Goal: Find specific page/section: Find specific page/section

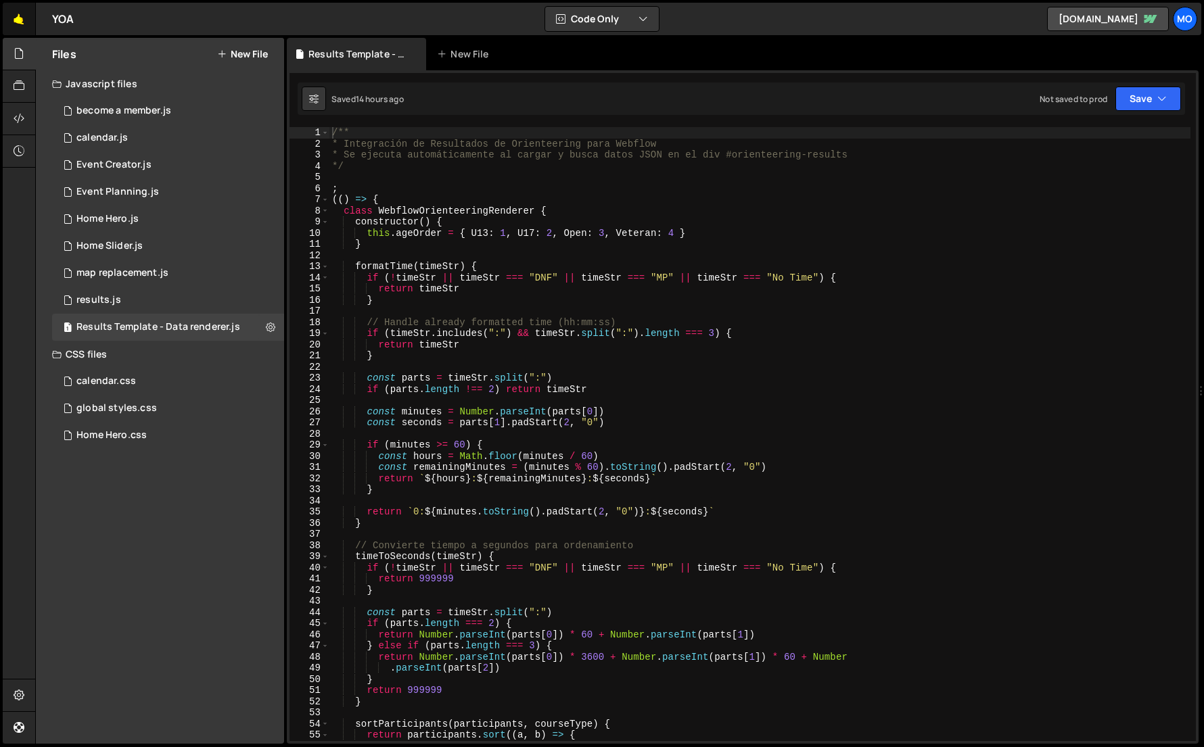
click at [18, 22] on link "🤙" at bounding box center [19, 19] width 33 height 32
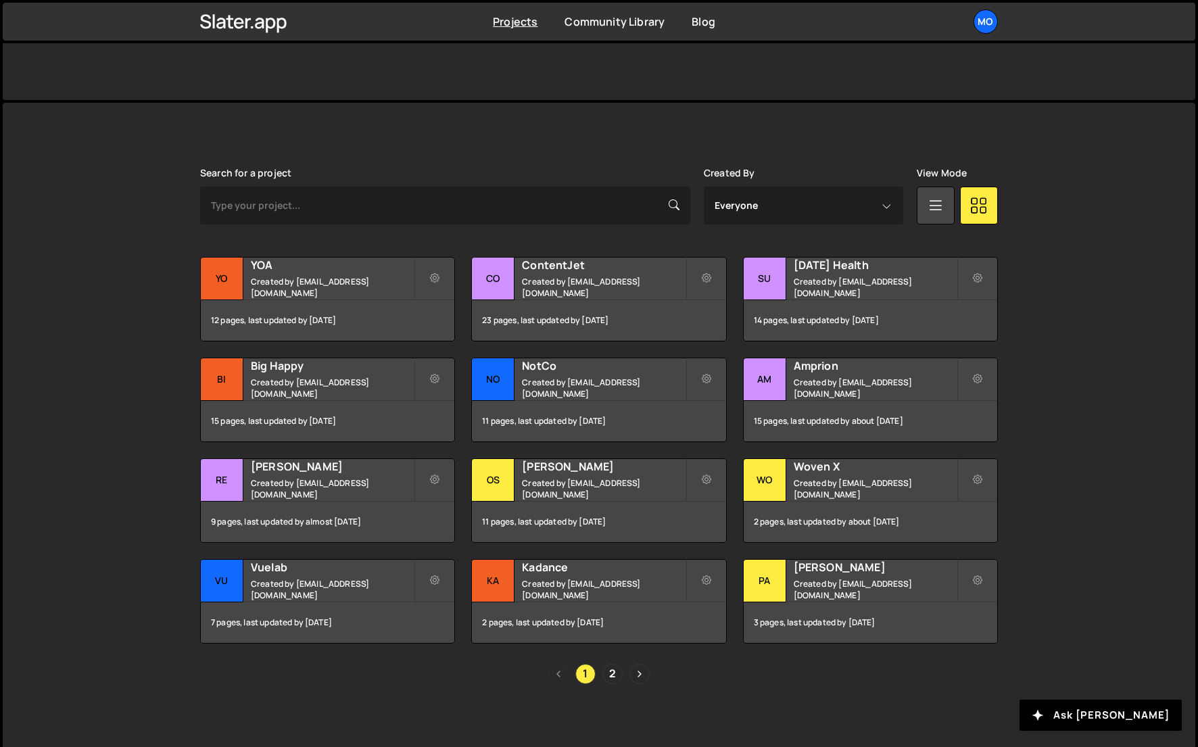
scroll to position [291, 0]
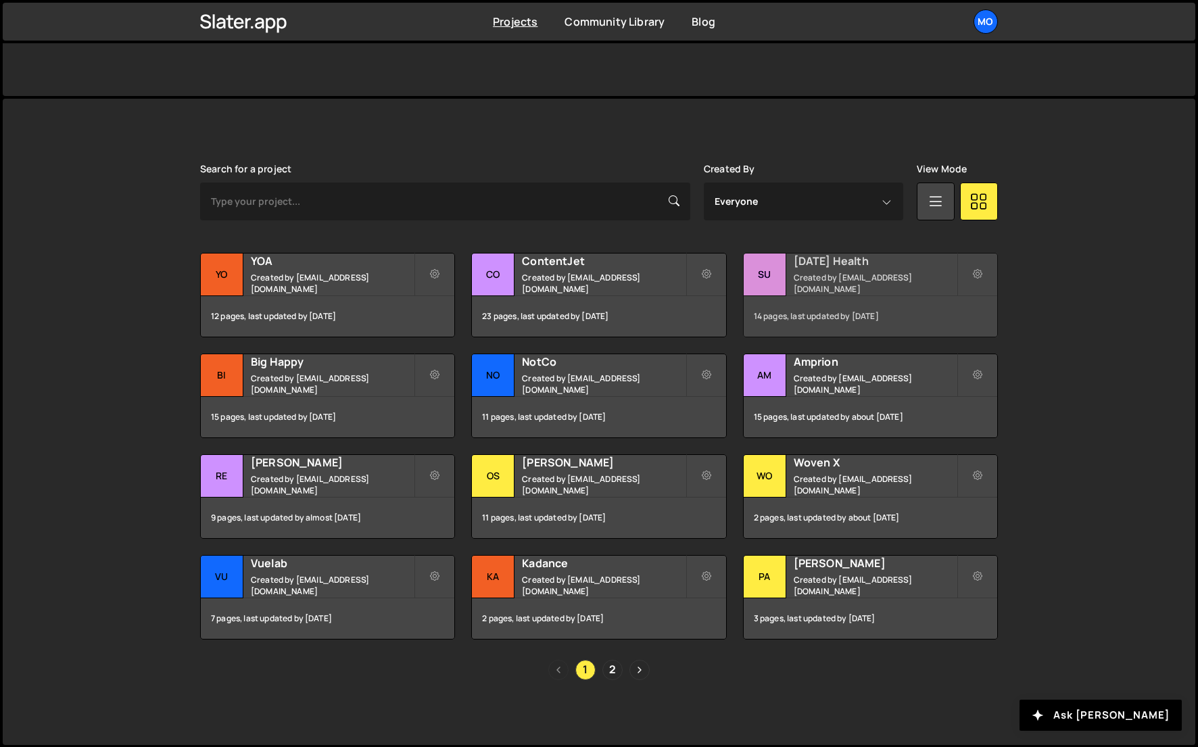
click at [826, 274] on div "Sunday Health Created by hello@monttilva.com" at bounding box center [871, 275] width 254 height 42
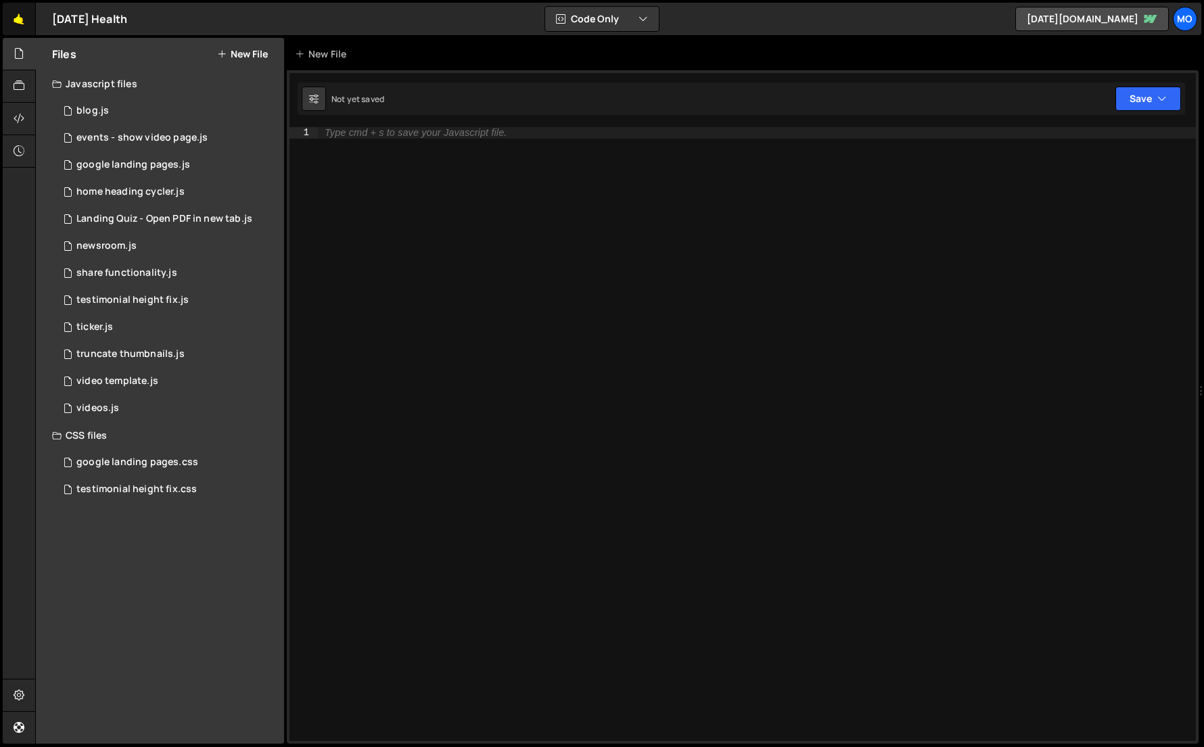
click at [26, 28] on link "🤙" at bounding box center [19, 19] width 33 height 32
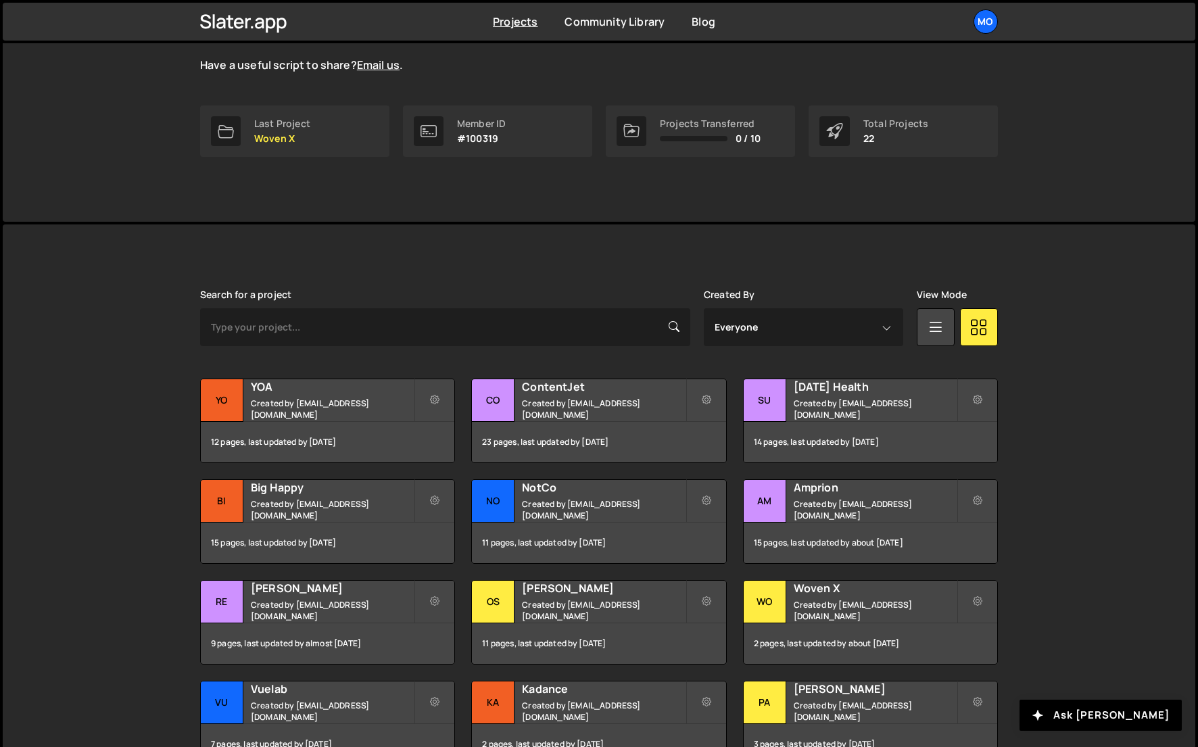
scroll to position [291, 0]
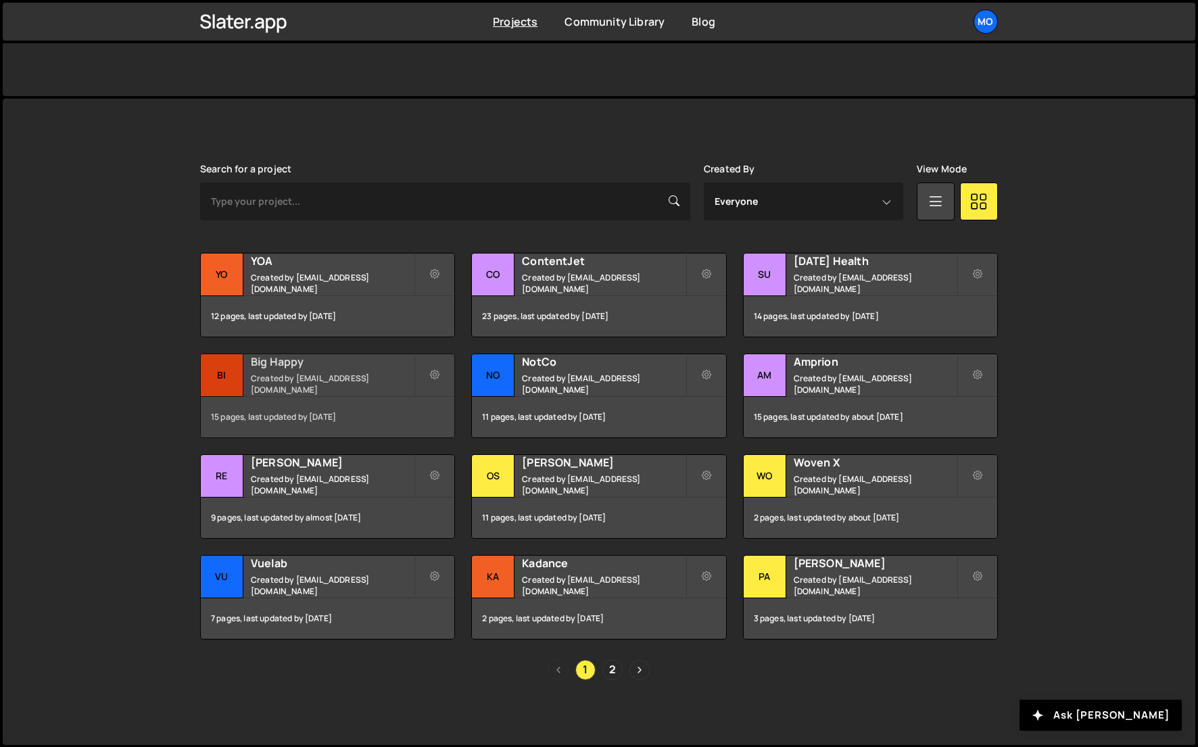
click at [335, 376] on div "Big Happy Created by hello@monttilva.com" at bounding box center [328, 375] width 254 height 42
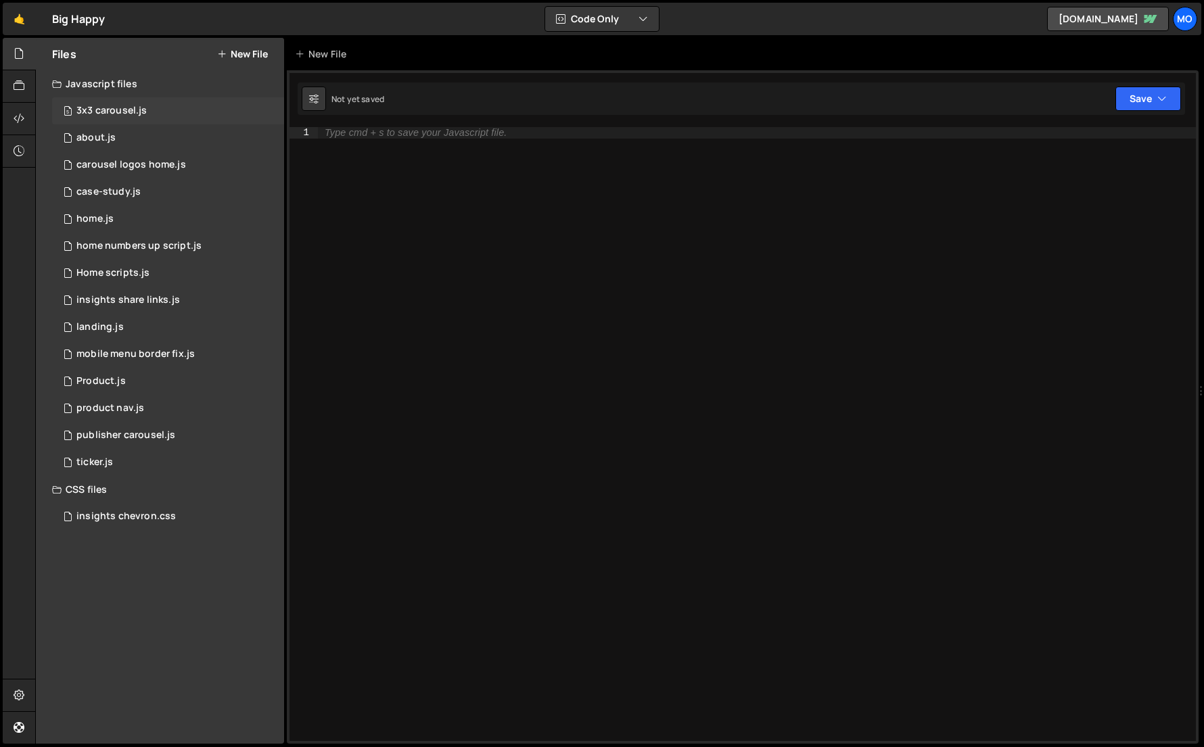
click at [156, 106] on div "5 3x3 carousel.js 0" at bounding box center [168, 110] width 232 height 27
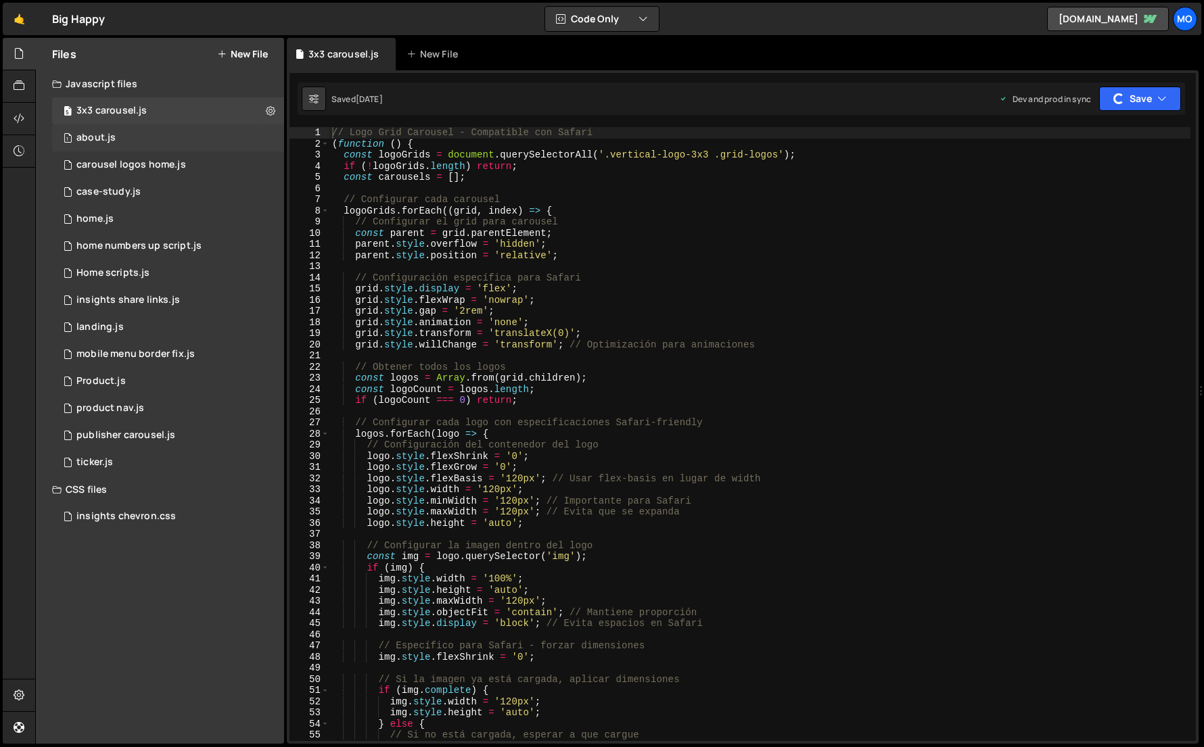
click at [139, 144] on div "1 about.js 0" at bounding box center [168, 137] width 232 height 27
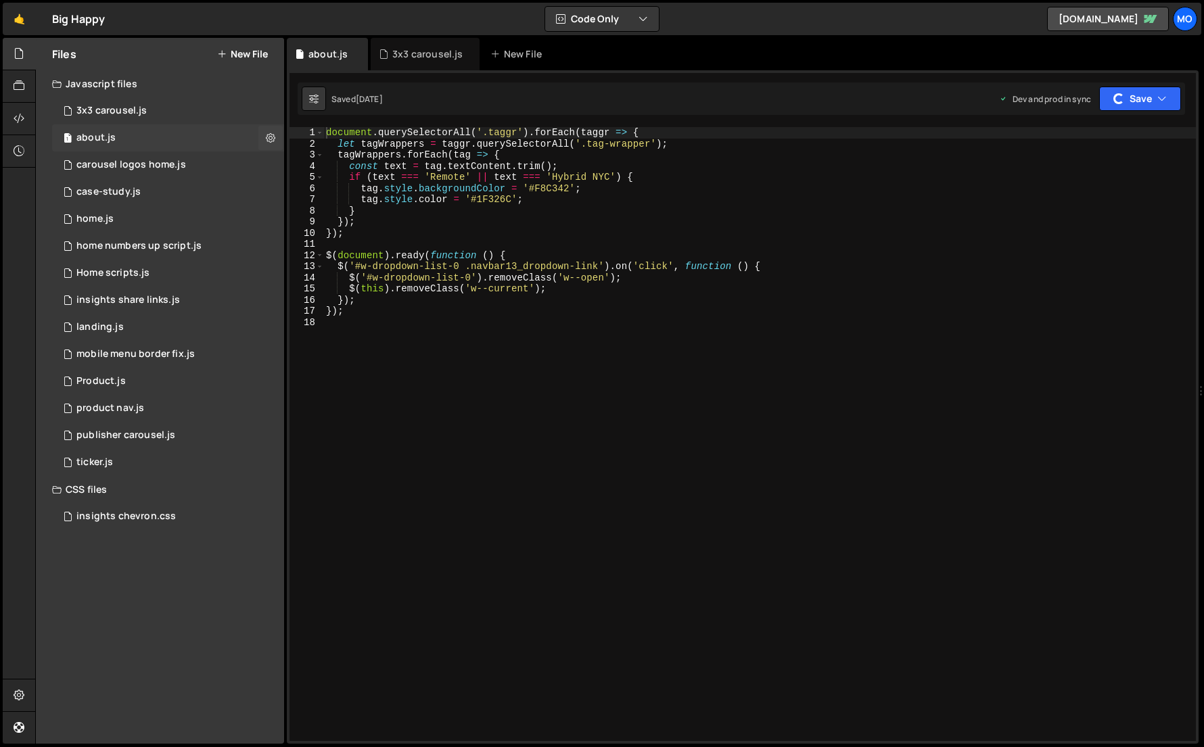
scroll to position [3413, 0]
click at [155, 172] on div "1 carousel logos home.js 0" at bounding box center [168, 164] width 232 height 27
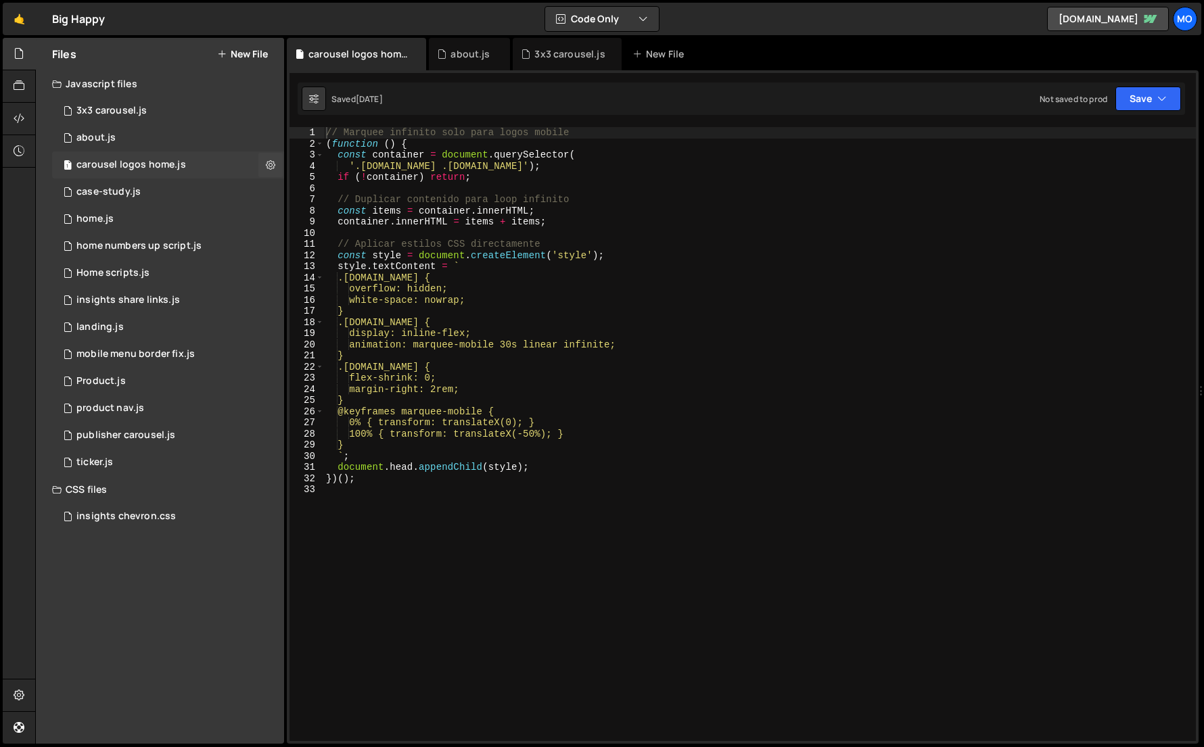
scroll to position [0, 0]
click at [156, 200] on div "2 case-study.js 0" at bounding box center [168, 192] width 232 height 27
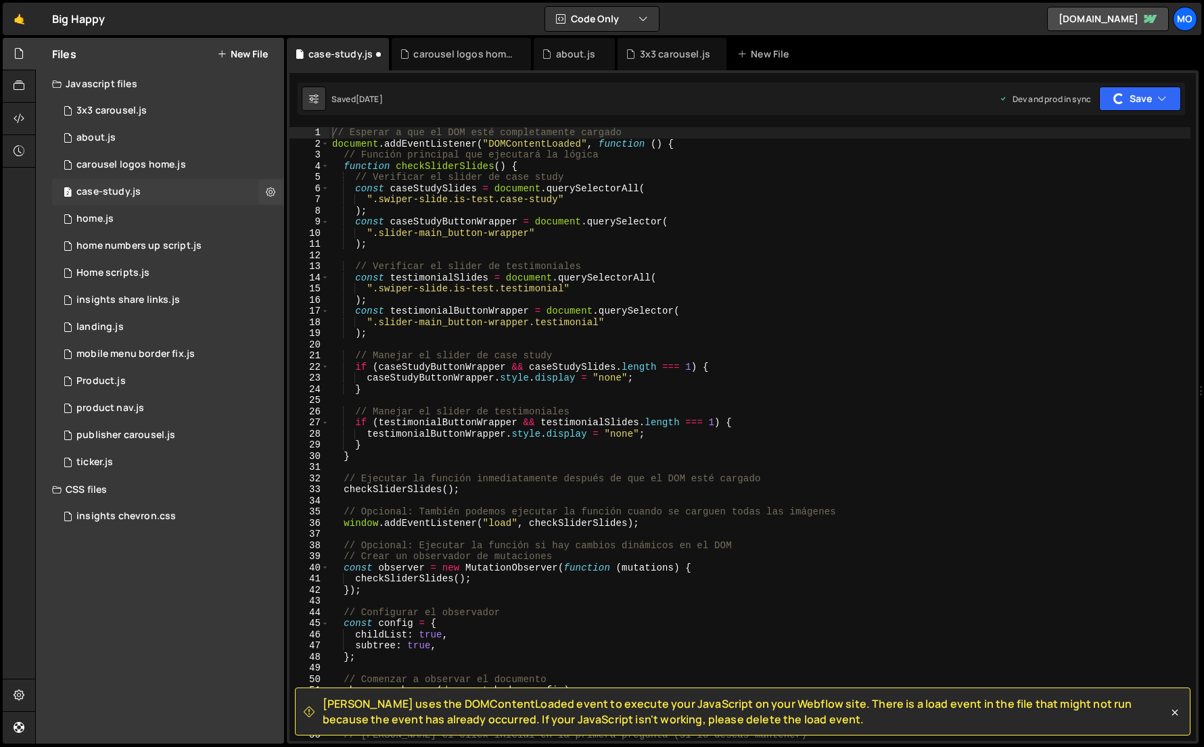
scroll to position [2733, 0]
click at [154, 218] on div "6 home.js 0" at bounding box center [168, 219] width 232 height 27
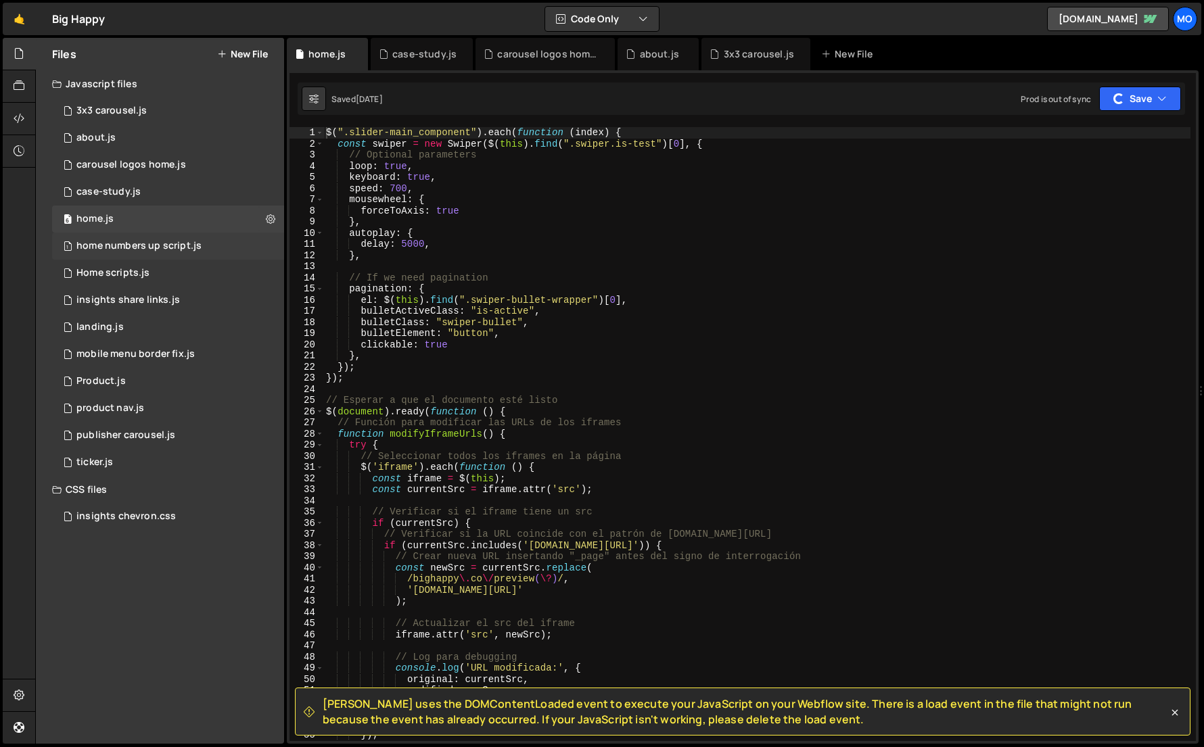
scroll to position [17934, 0]
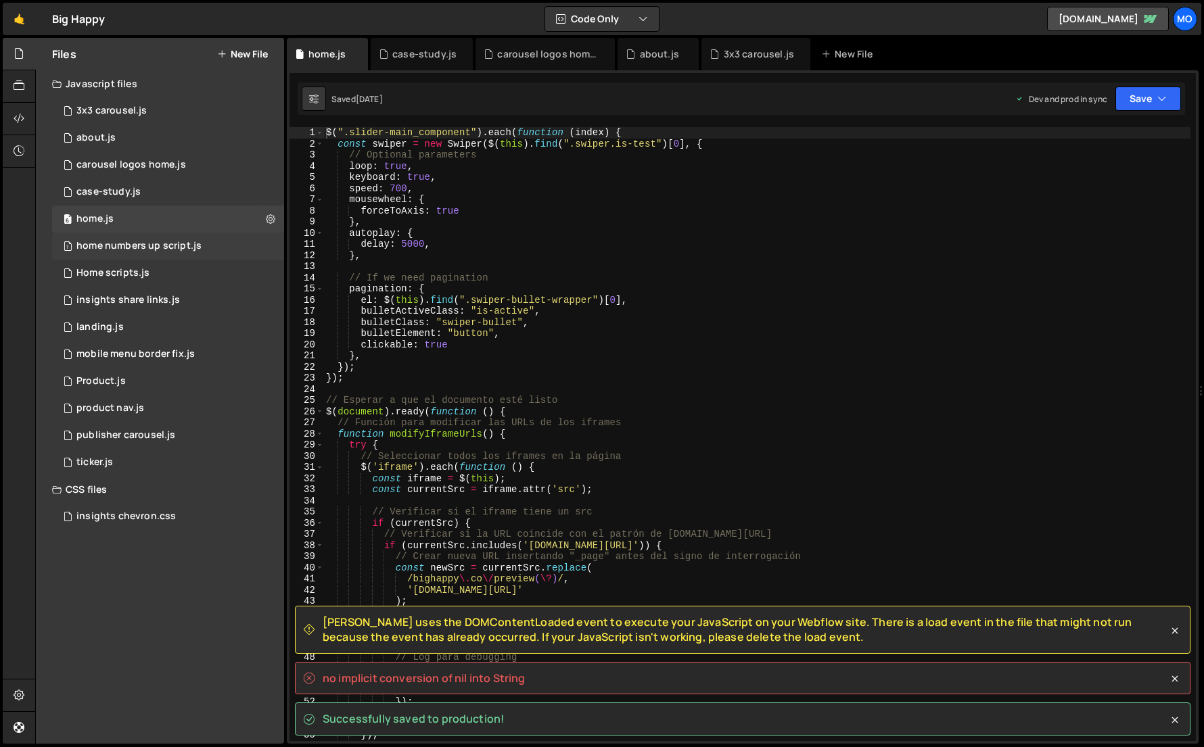
click at [153, 244] on div "home numbers up script.js" at bounding box center [138, 246] width 125 height 12
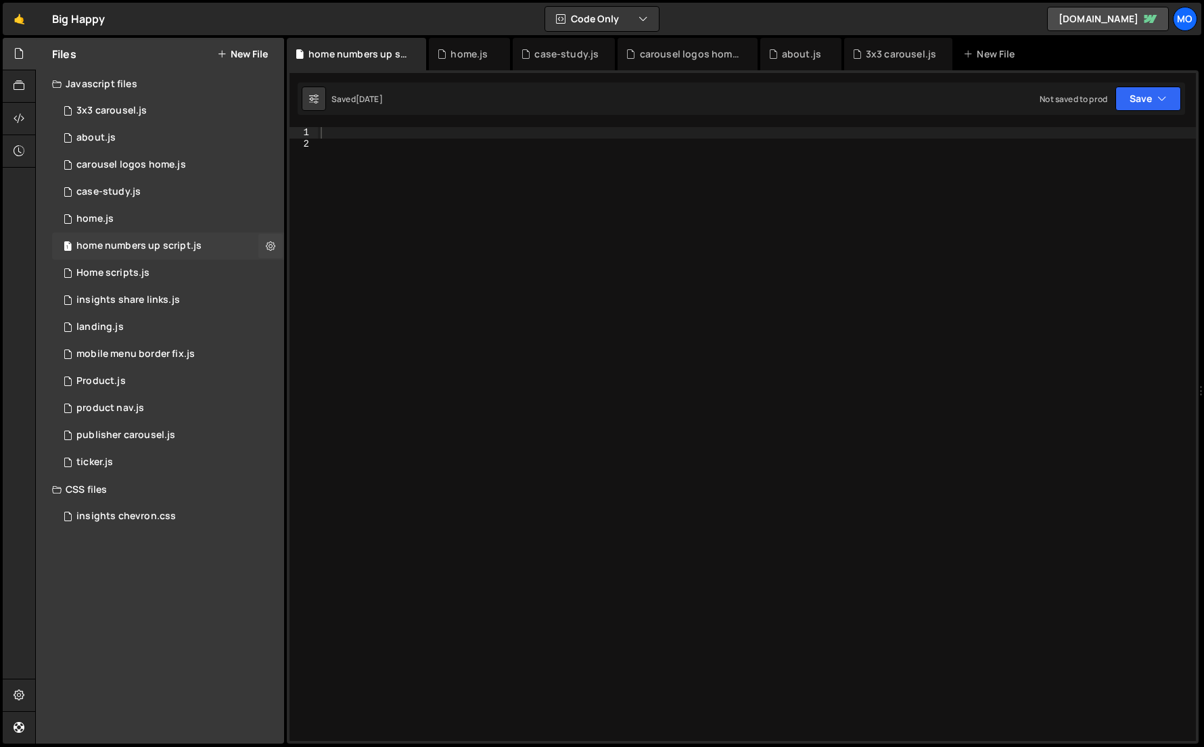
scroll to position [0, 0]
click at [150, 279] on div "1 Home scripts.js 0" at bounding box center [168, 273] width 232 height 27
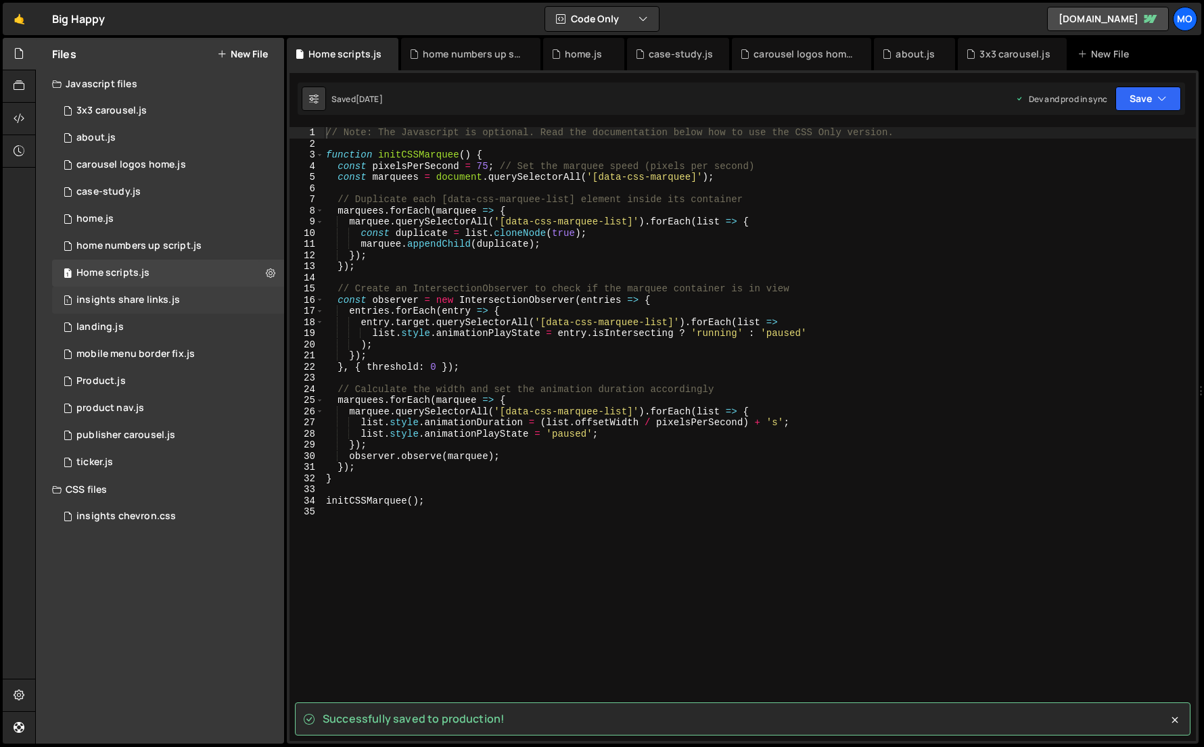
click at [149, 308] on div "1 insights share links.js 0" at bounding box center [168, 300] width 232 height 27
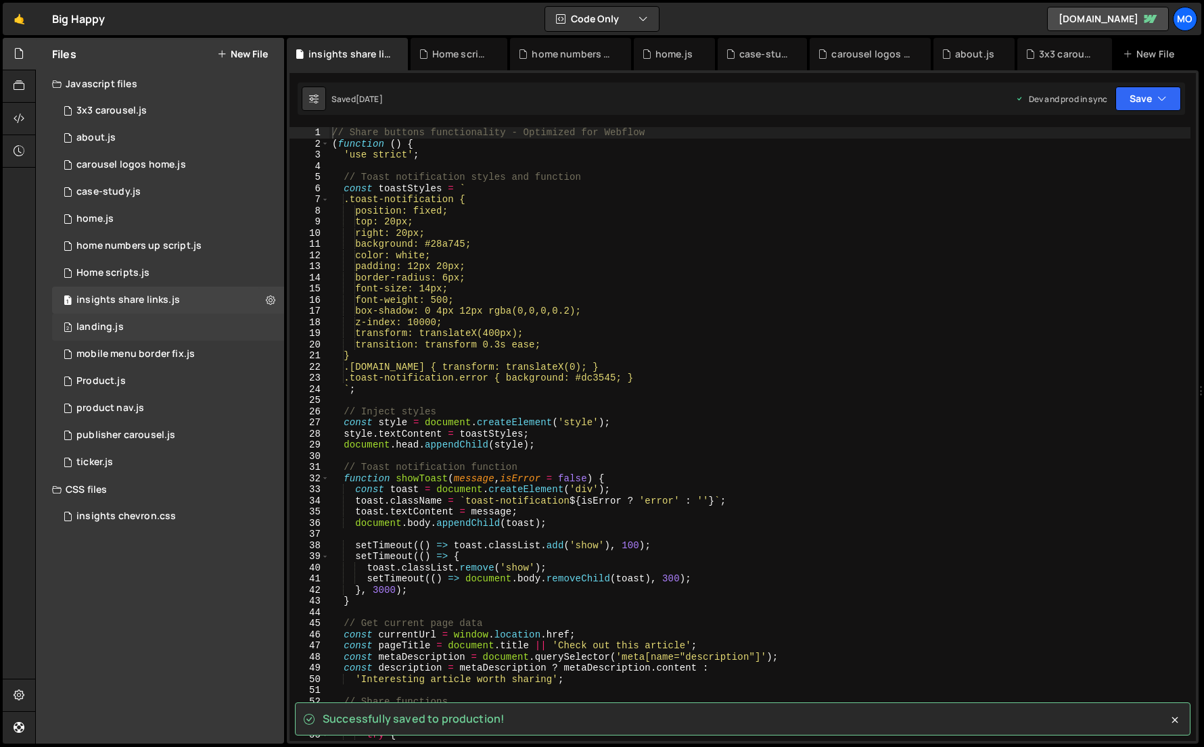
click at [147, 325] on div "2 landing.js 0" at bounding box center [168, 327] width 232 height 27
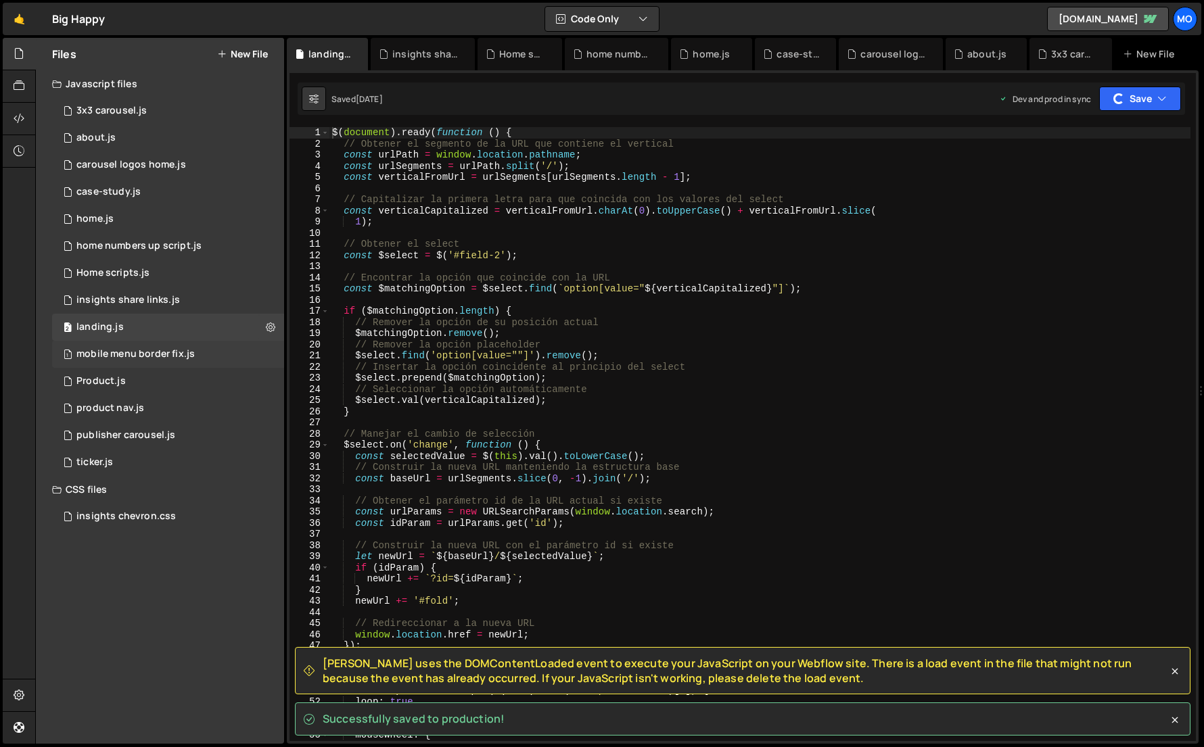
click at [143, 347] on div "1 mobile menu border fix.js 0" at bounding box center [168, 354] width 232 height 27
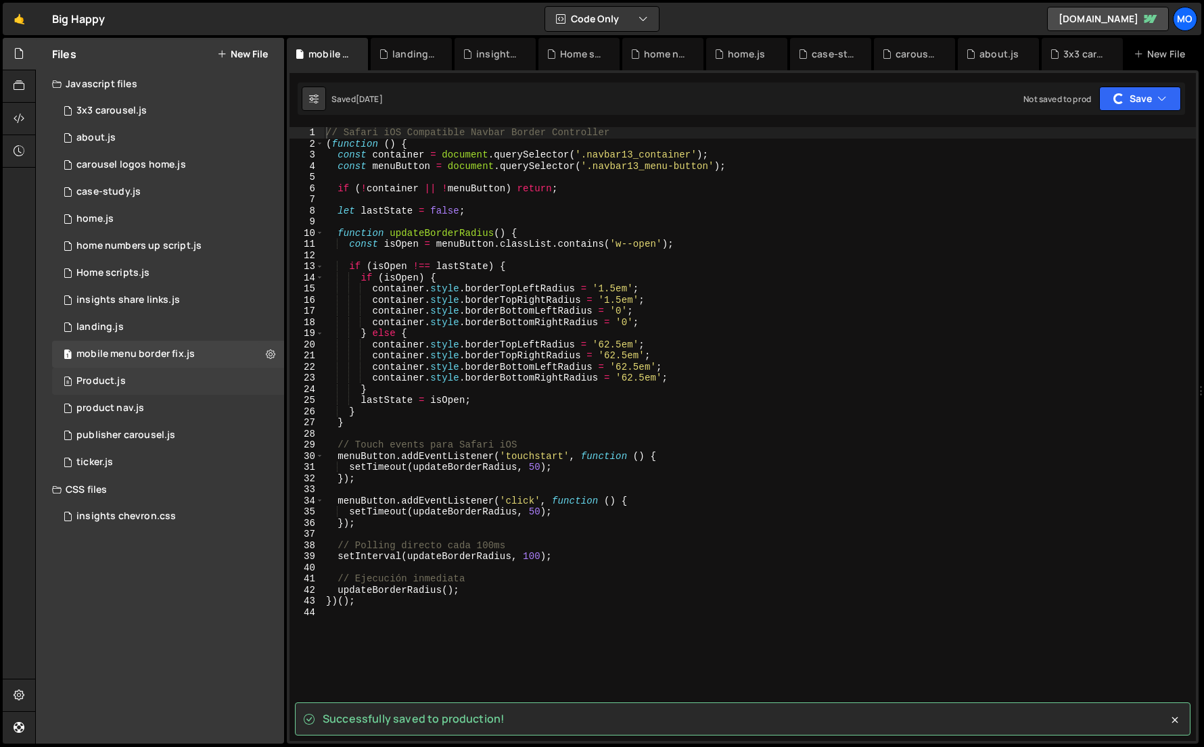
click at [142, 378] on div "8 Product.js 0" at bounding box center [168, 381] width 232 height 27
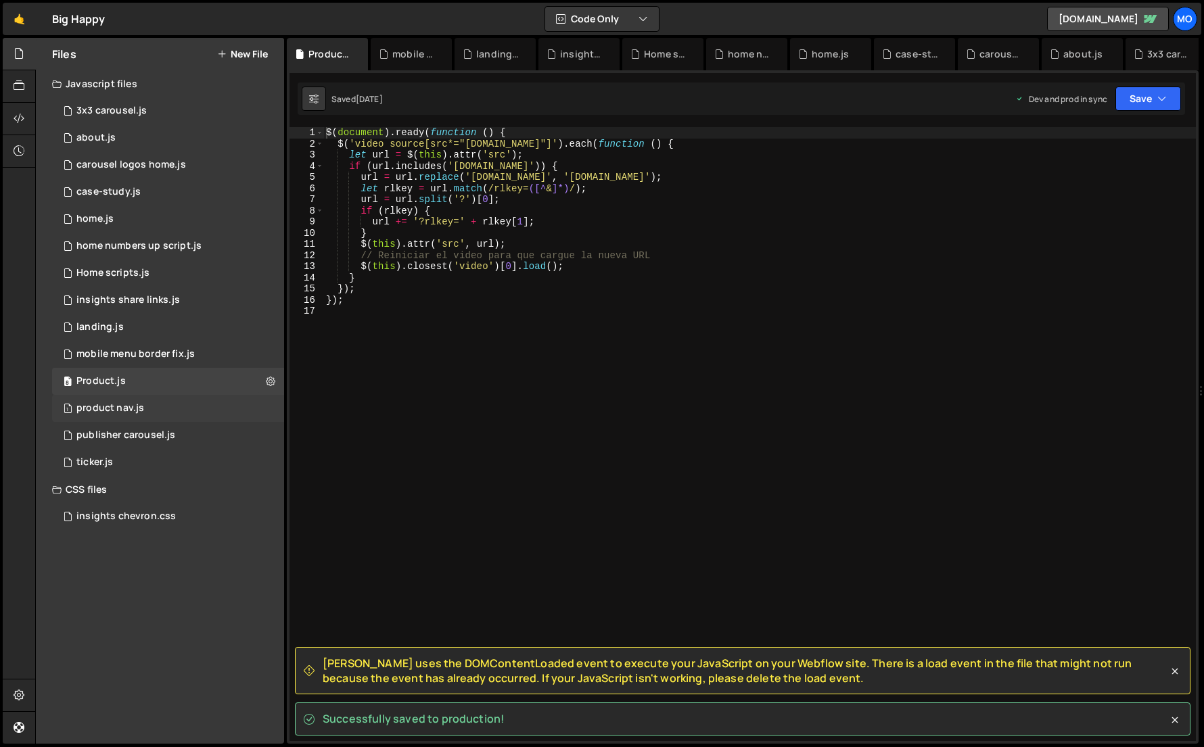
click at [140, 406] on div "product nav.js" at bounding box center [110, 408] width 68 height 12
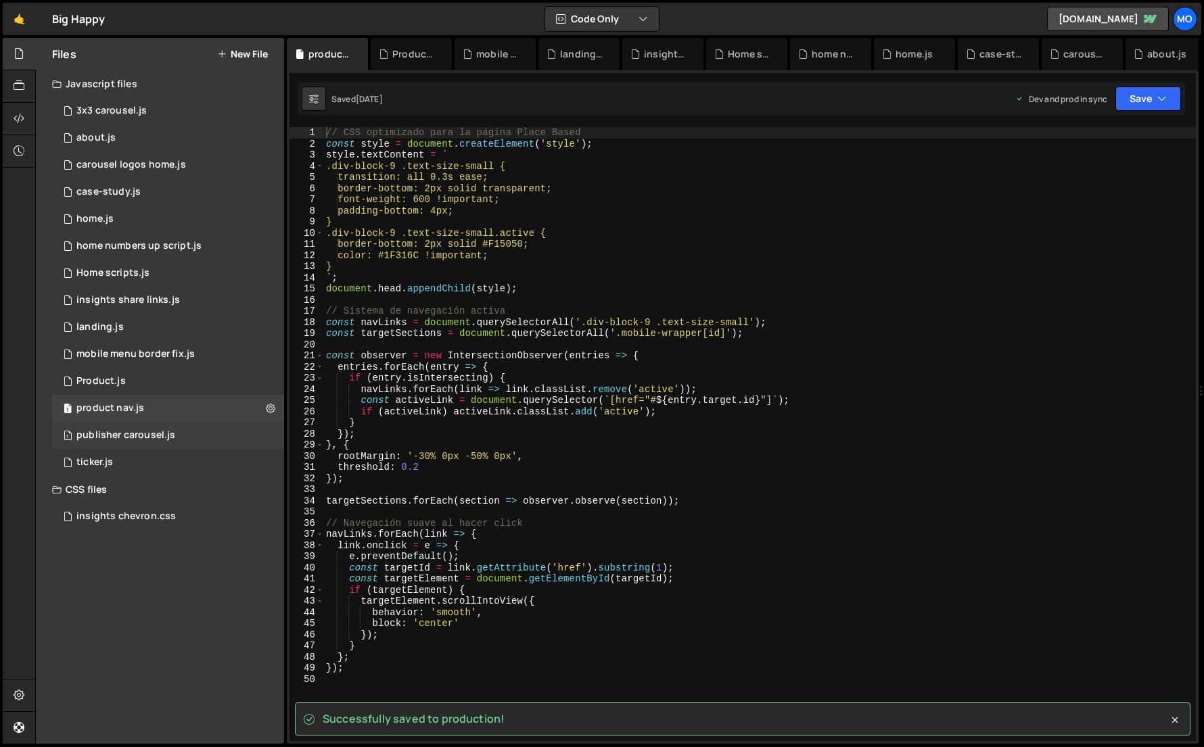
click at [147, 442] on div "1 publisher carousel.js 0" at bounding box center [168, 435] width 232 height 27
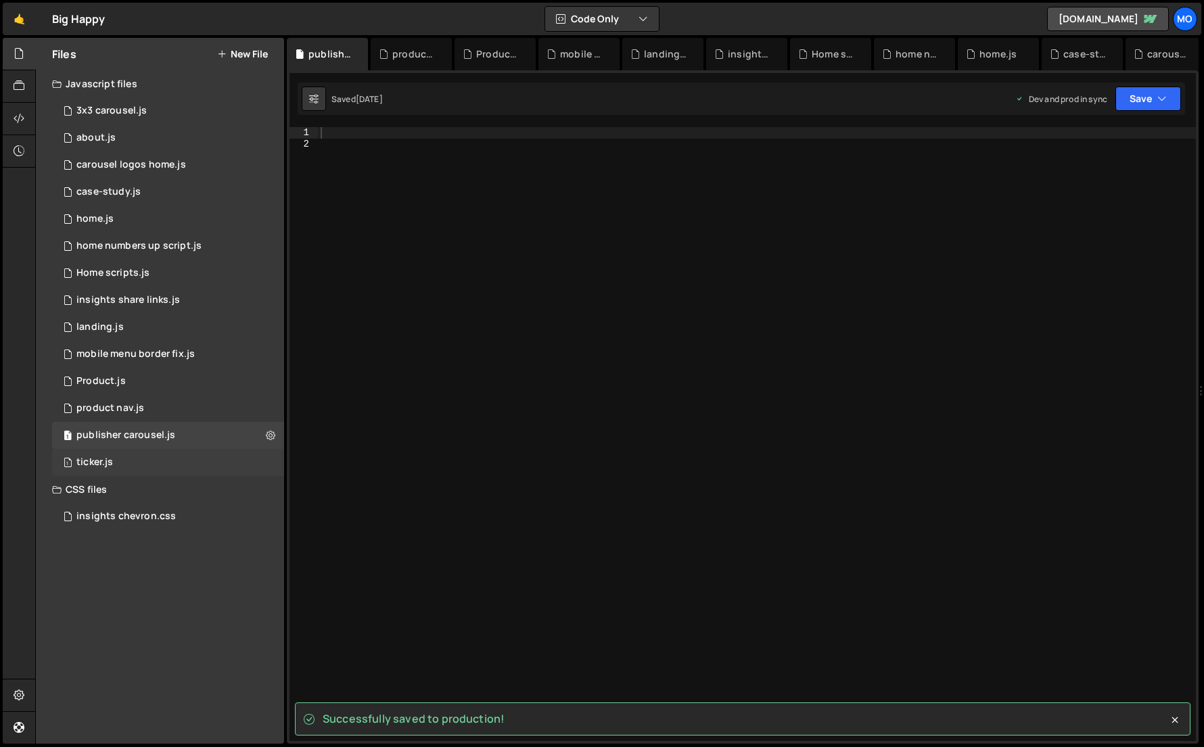
click at [143, 452] on div "1 ticker.js 0" at bounding box center [168, 462] width 232 height 27
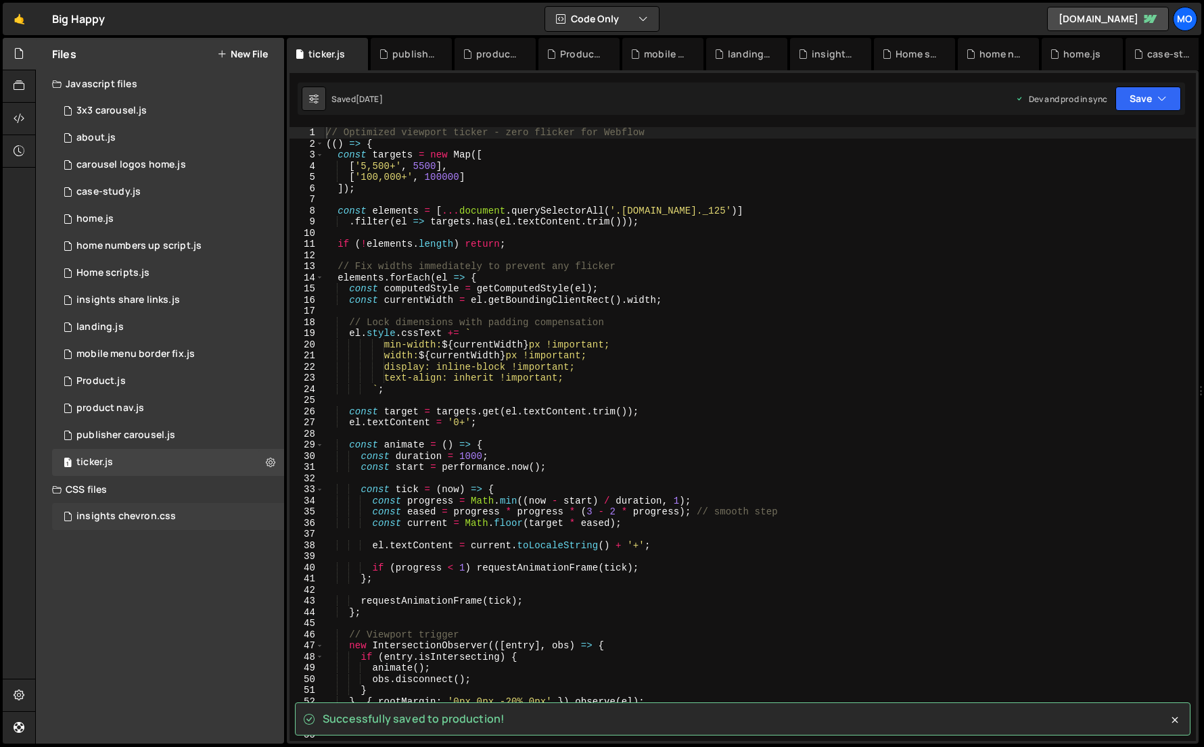
click at [139, 507] on div "insights chevron.css 0" at bounding box center [168, 516] width 232 height 27
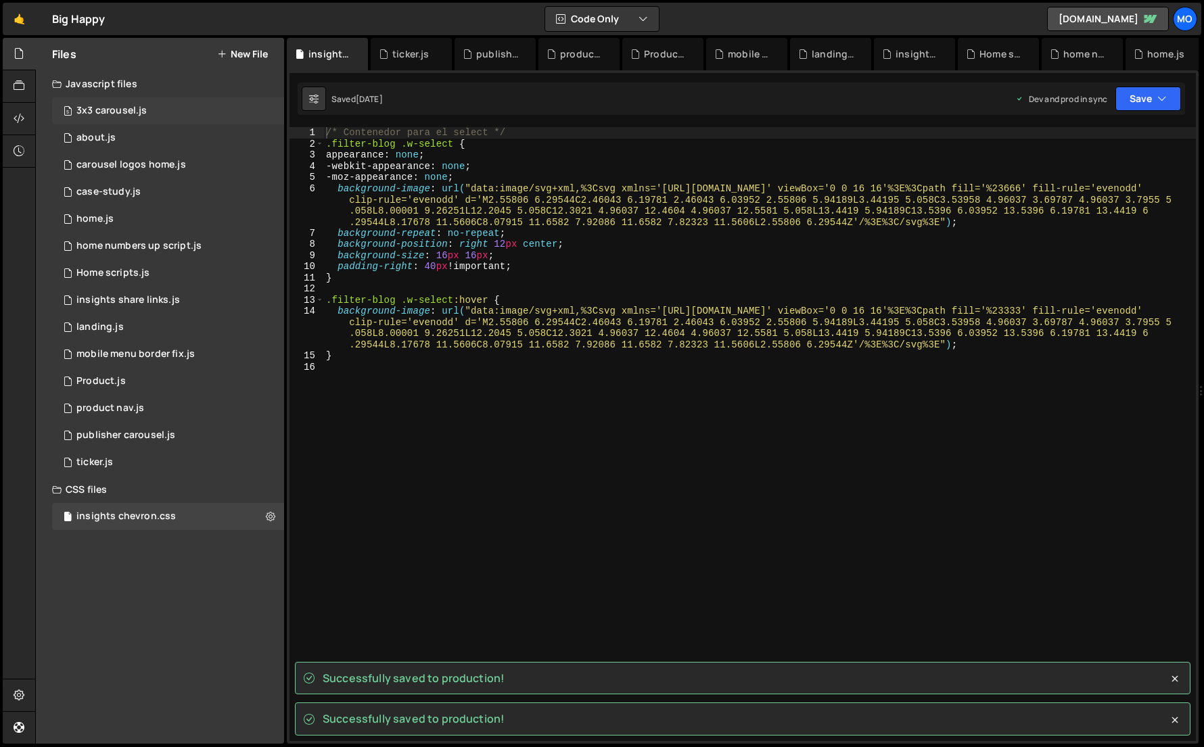
click at [137, 100] on div "5 3x3 carousel.js 0" at bounding box center [168, 110] width 232 height 27
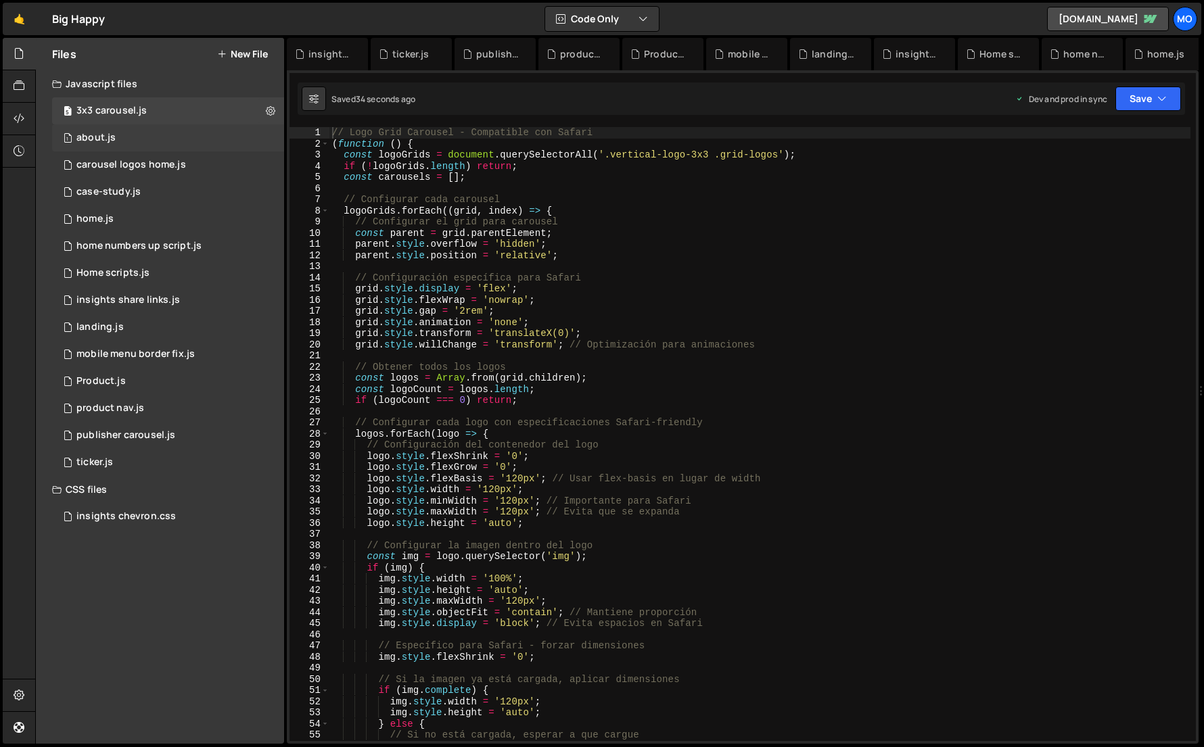
click at [137, 131] on div "1 about.js 0" at bounding box center [168, 137] width 232 height 27
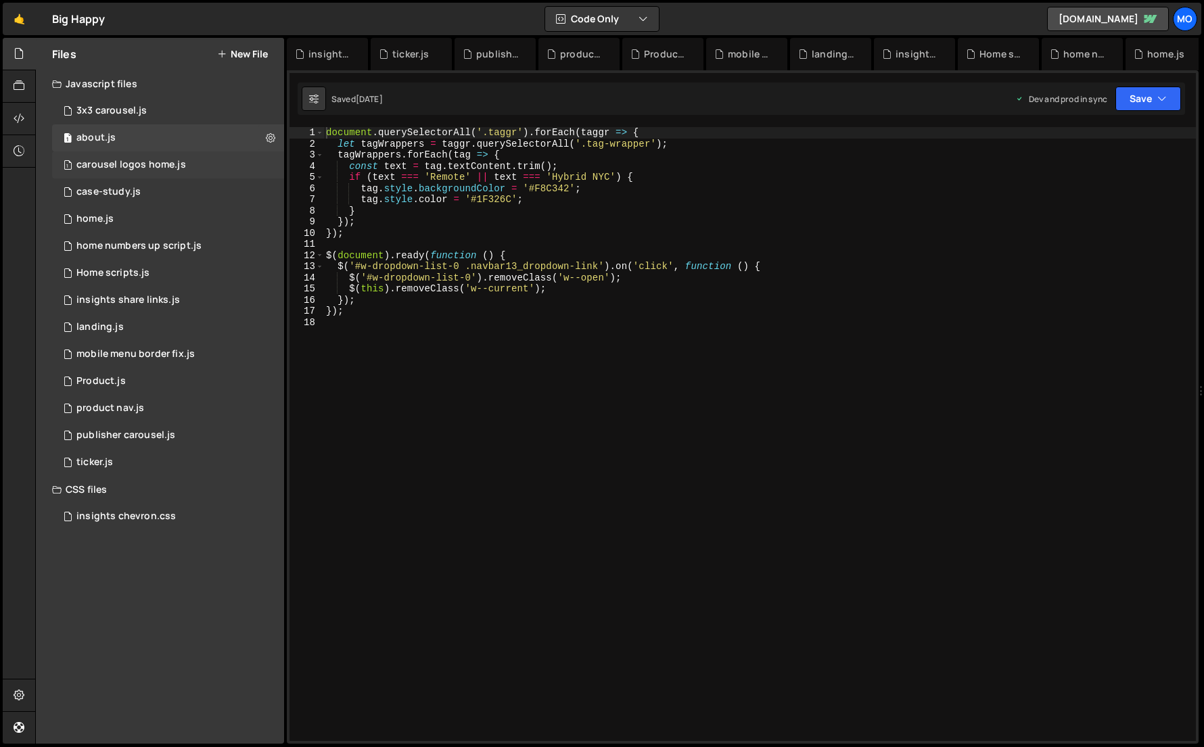
click at [135, 154] on div "1 carousel logos home.js 0" at bounding box center [168, 164] width 232 height 27
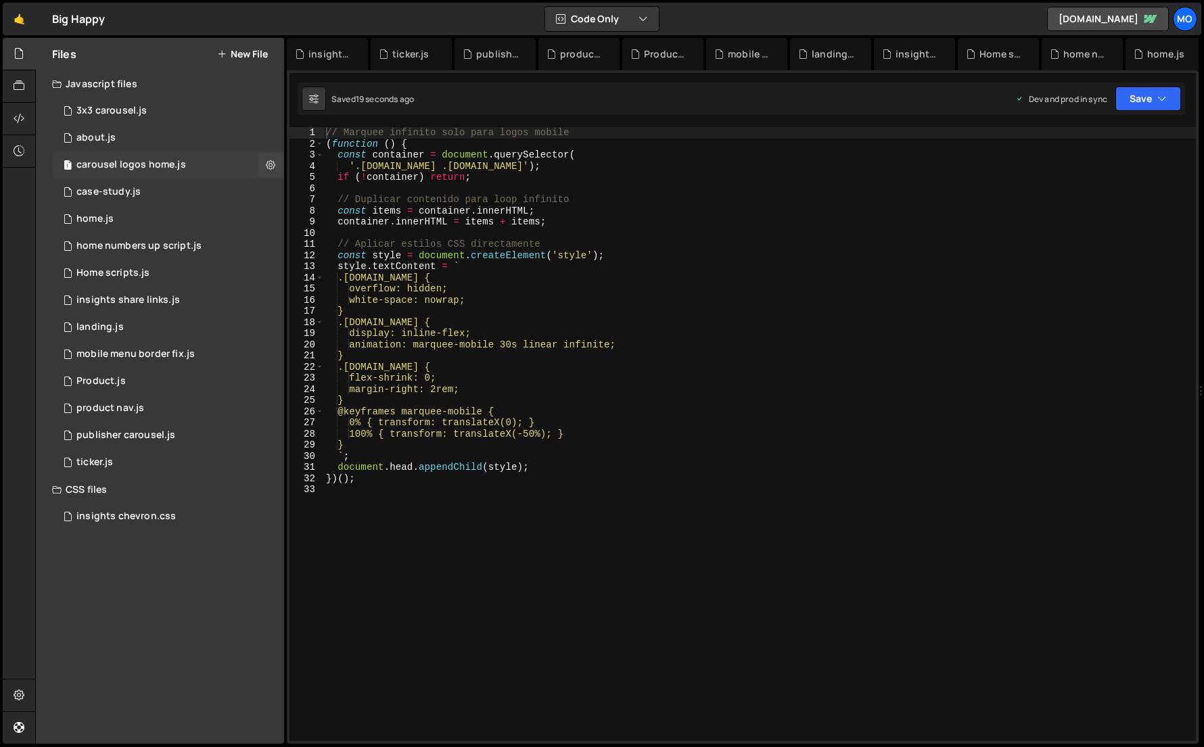
click at [135, 177] on div "1 carousel logos home.js 0" at bounding box center [168, 164] width 232 height 27
click at [134, 190] on div "case-study.js" at bounding box center [108, 192] width 64 height 12
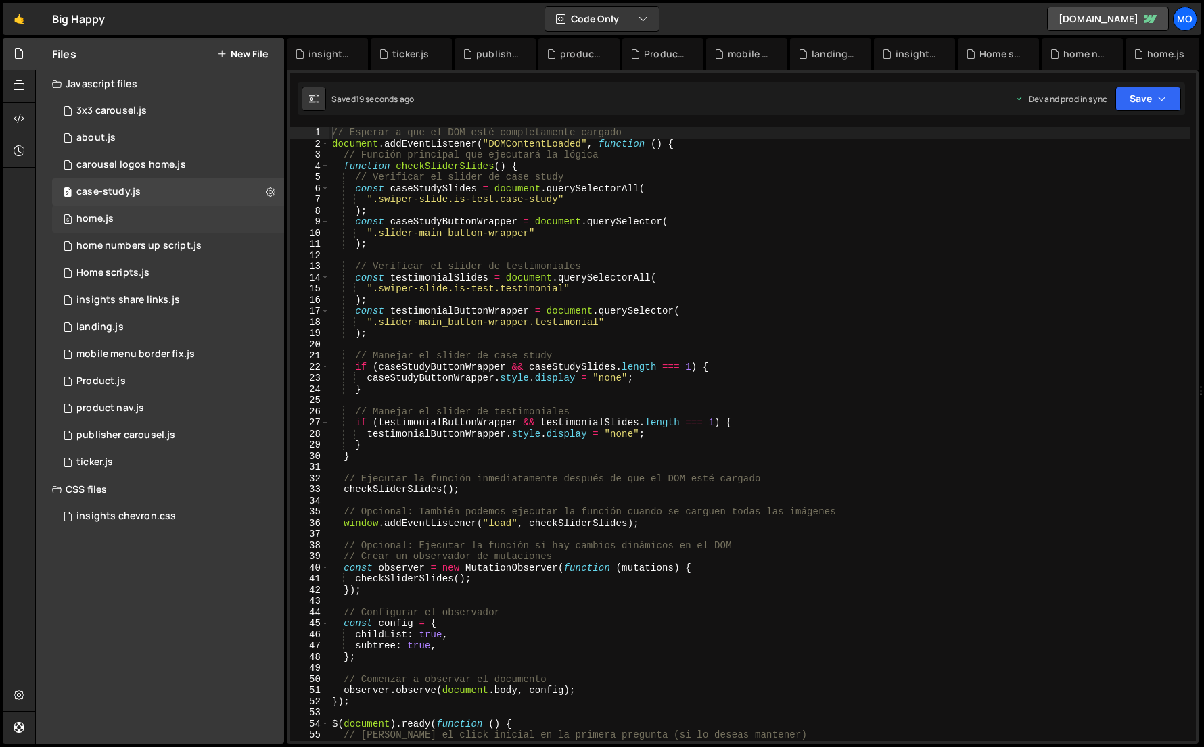
click at [128, 223] on div "6 home.js 0" at bounding box center [168, 219] width 232 height 27
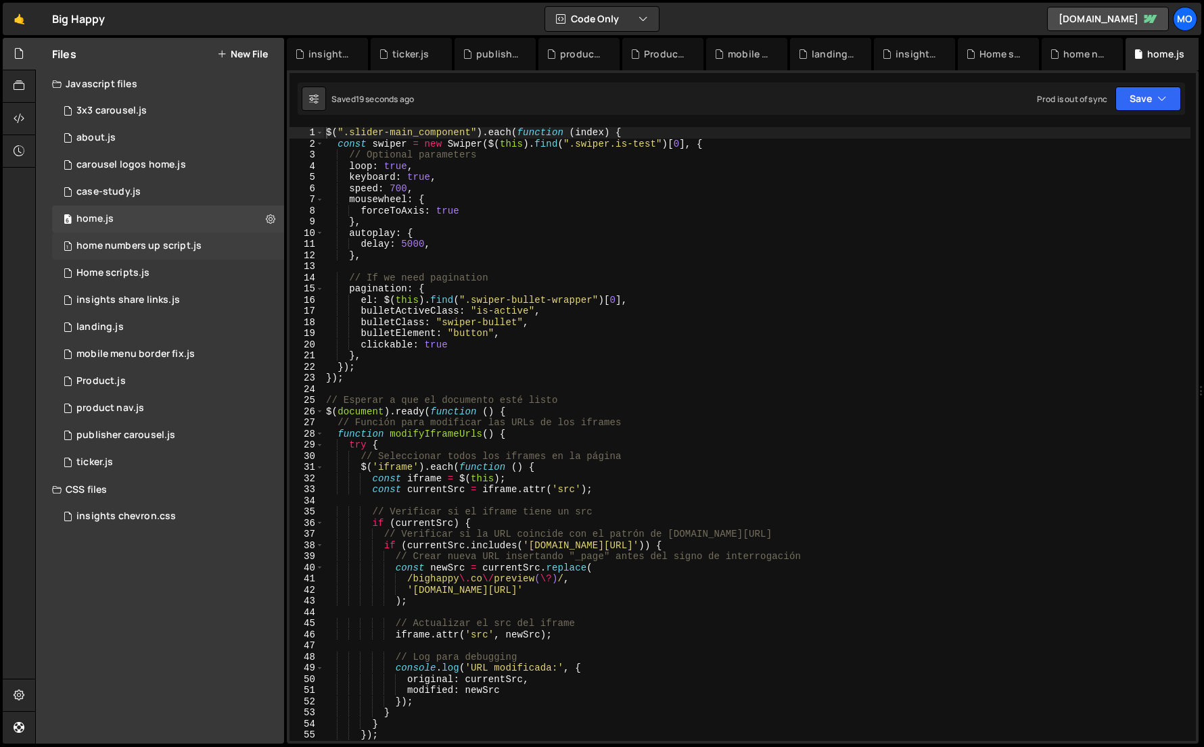
scroll to position [10857, 0]
click at [127, 235] on div "1 home numbers up script.js 0" at bounding box center [168, 246] width 232 height 27
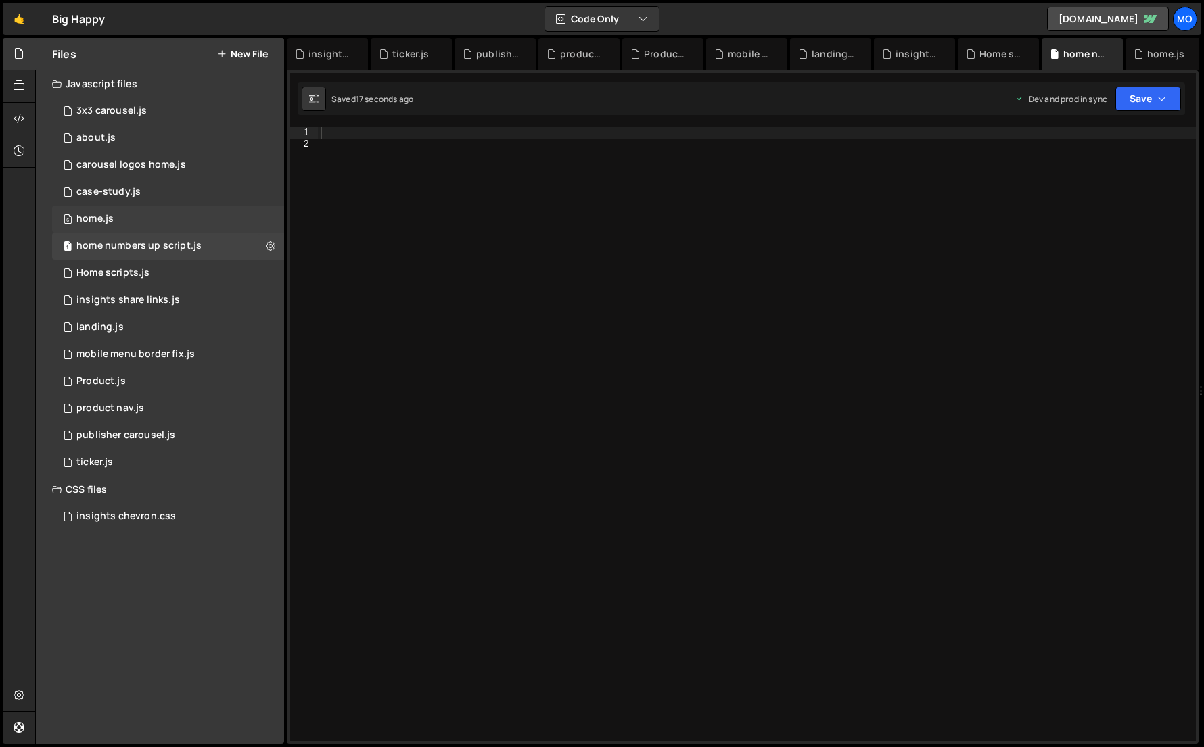
click at [130, 210] on div "6 home.js 0" at bounding box center [168, 219] width 232 height 27
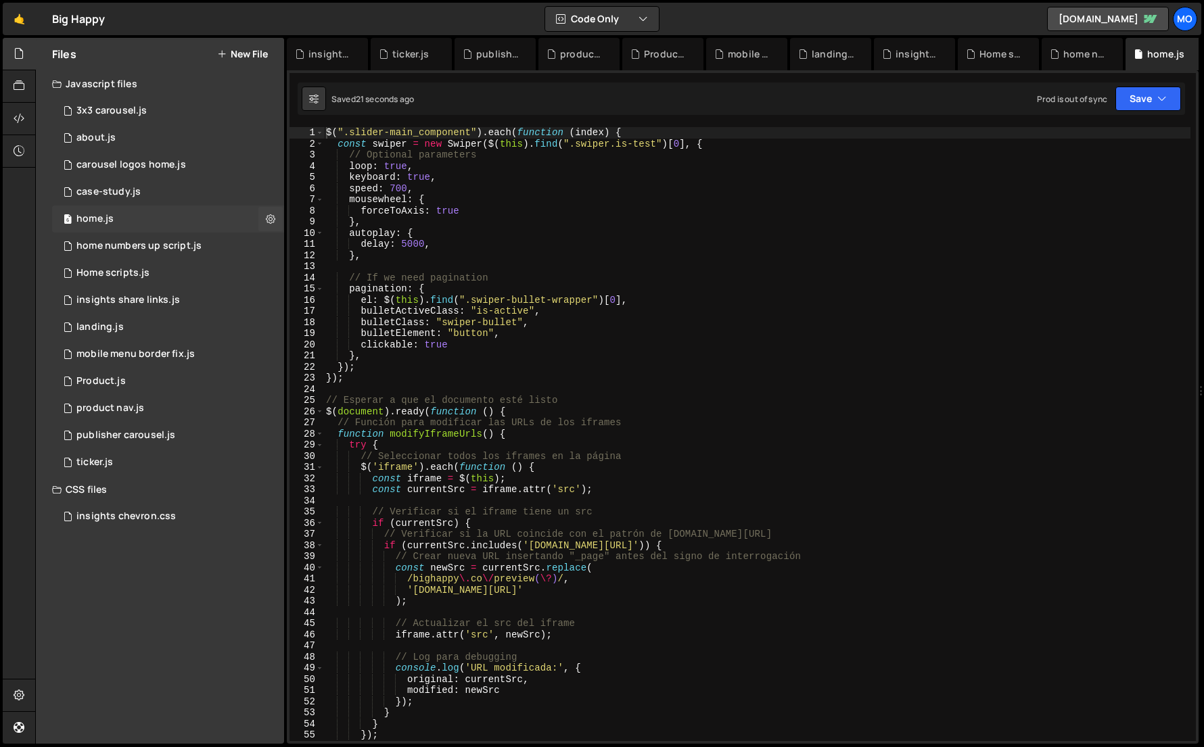
scroll to position [17934, 0]
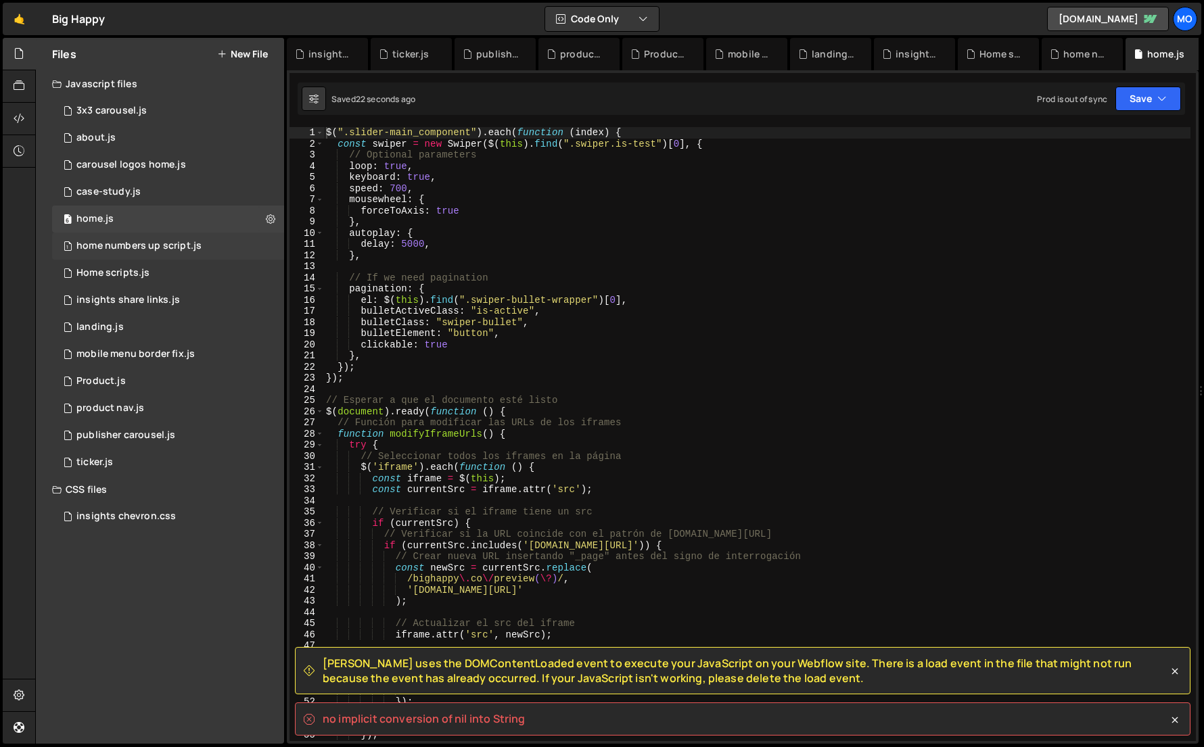
click at [127, 253] on div "1 home numbers up script.js 0" at bounding box center [168, 246] width 232 height 27
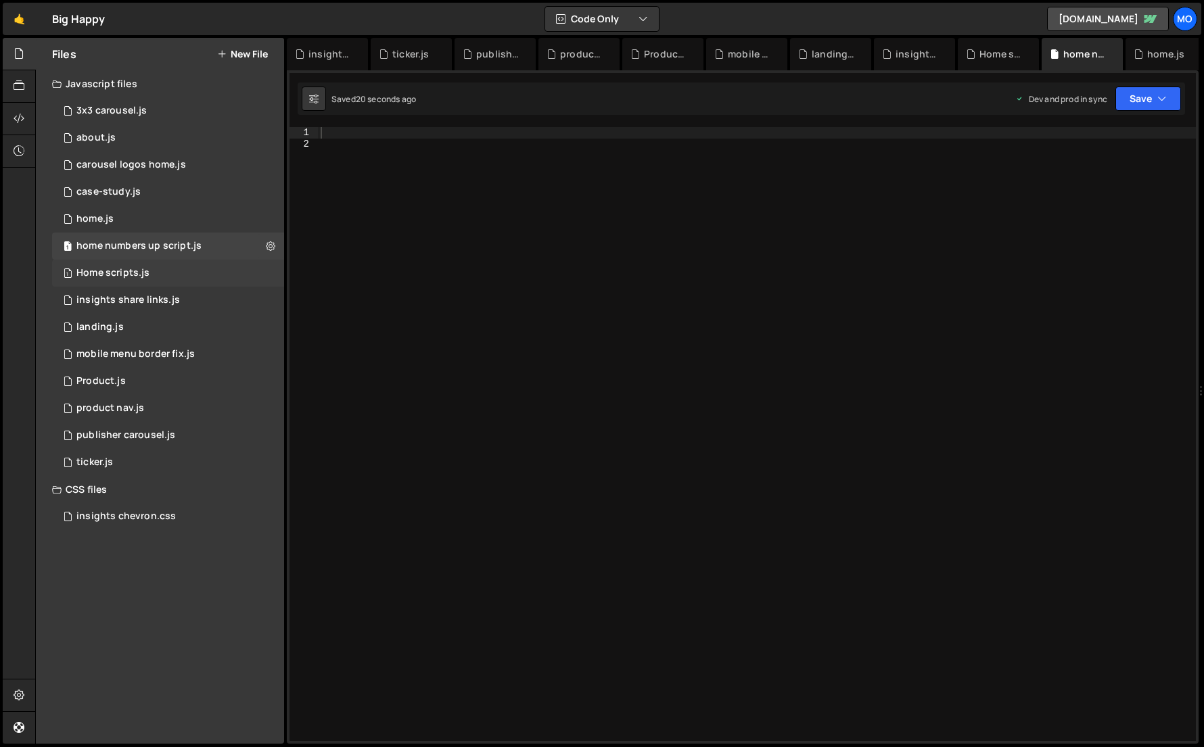
click at [127, 265] on div "1 Home scripts.js 0" at bounding box center [168, 273] width 232 height 27
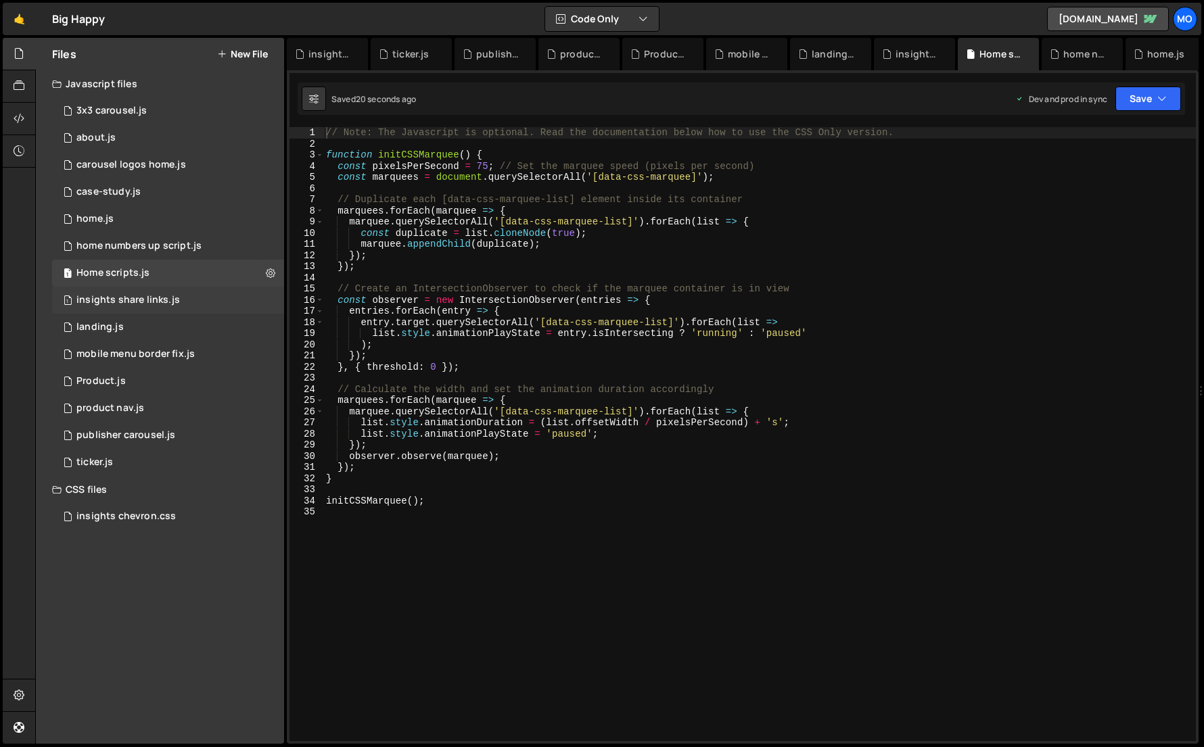
click at [122, 294] on div "1 insights share links.js 0" at bounding box center [168, 300] width 232 height 27
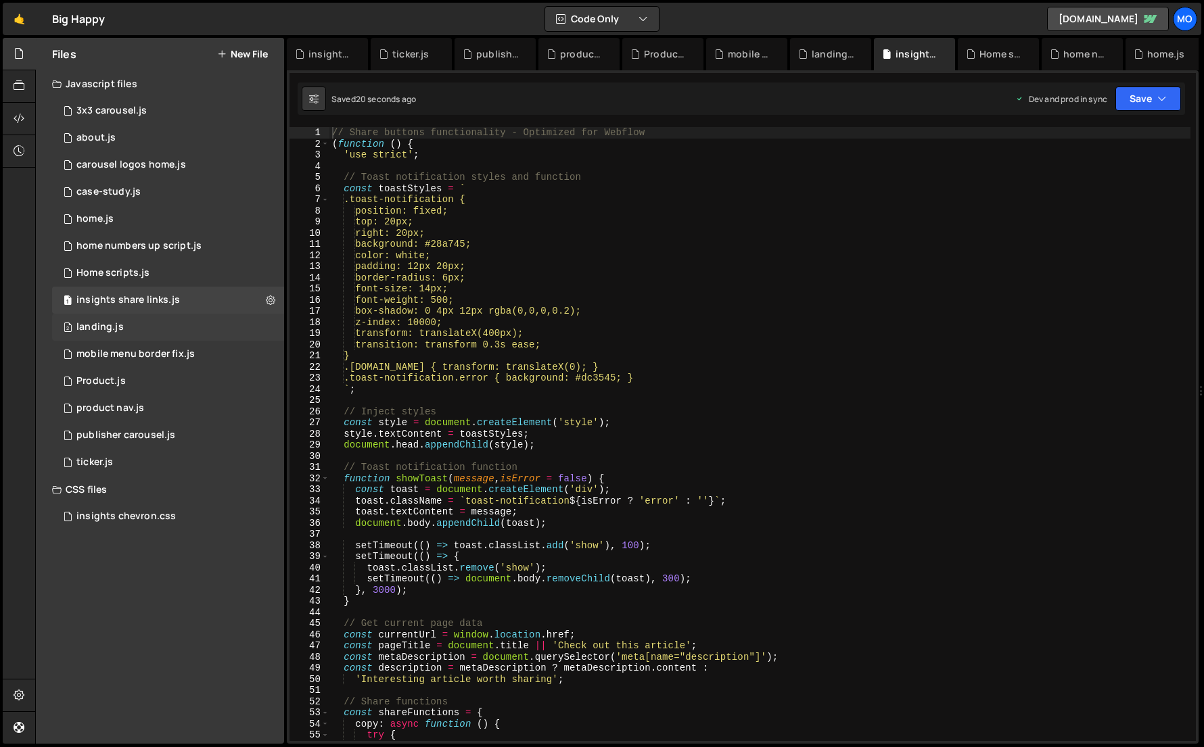
click at [119, 321] on div "landing.js" at bounding box center [99, 327] width 47 height 12
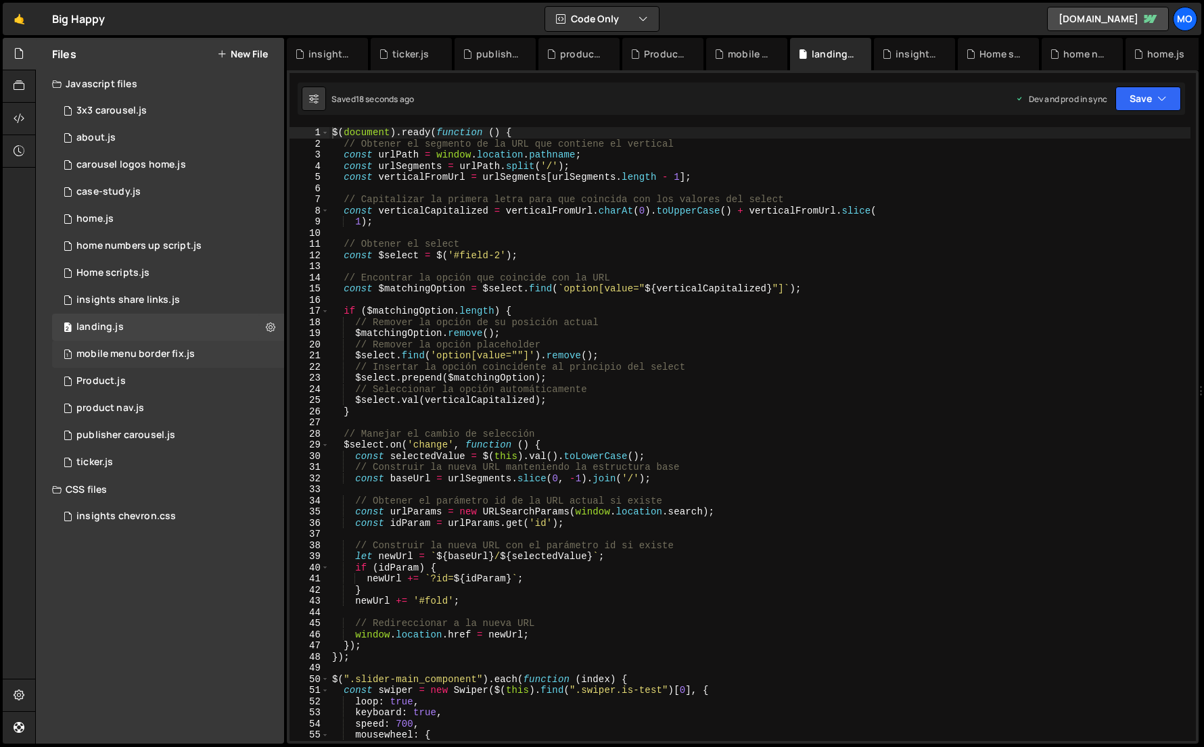
click at [116, 350] on div "mobile menu border fix.js" at bounding box center [135, 354] width 118 height 12
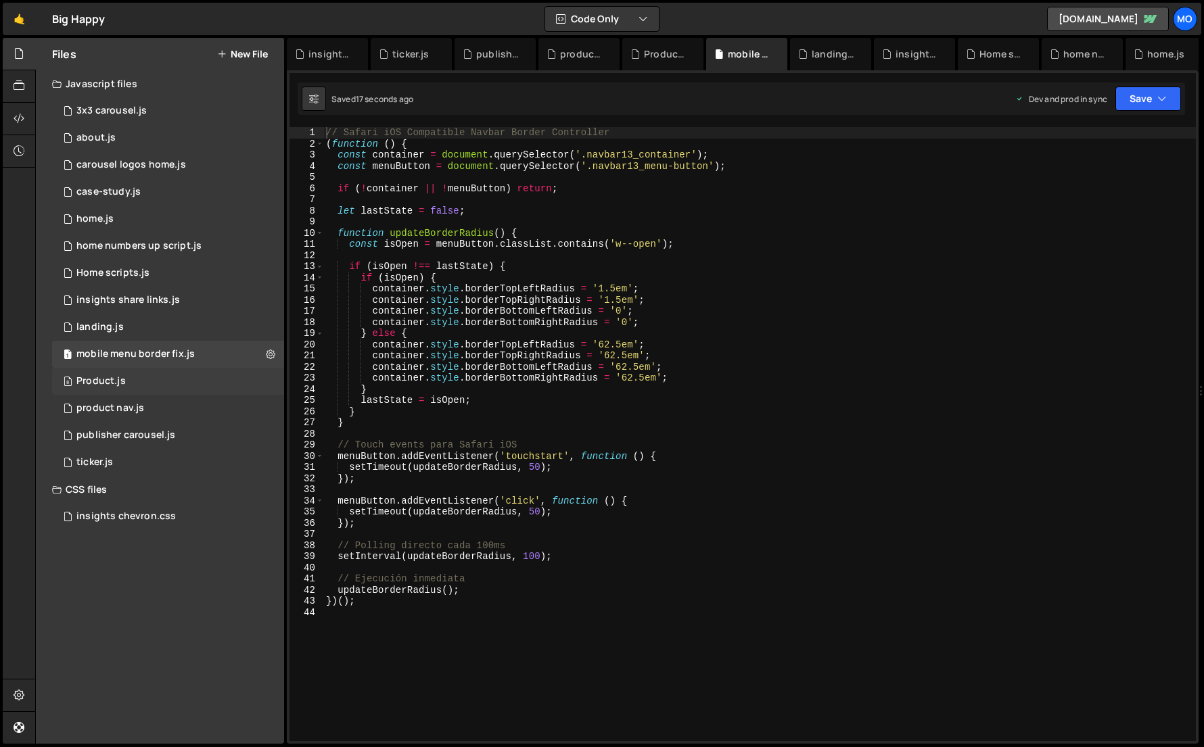
click at [109, 381] on div "Product.js" at bounding box center [100, 381] width 49 height 12
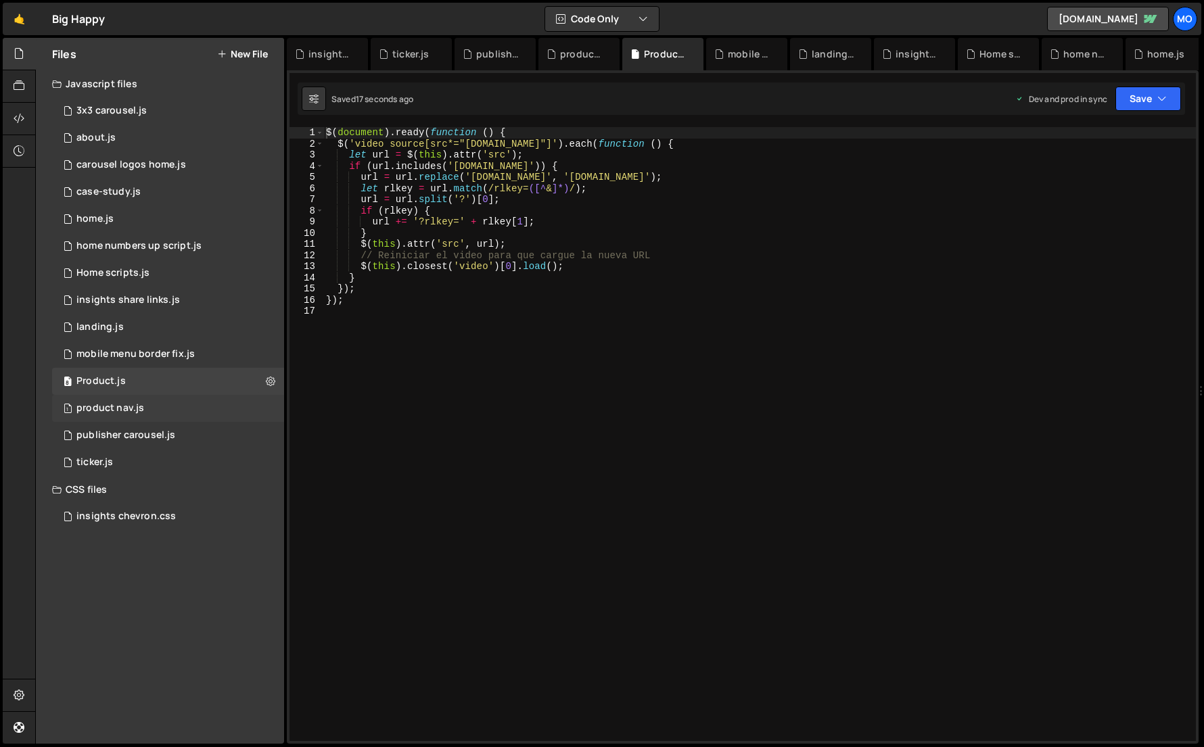
click at [107, 403] on div "product nav.js" at bounding box center [110, 408] width 68 height 12
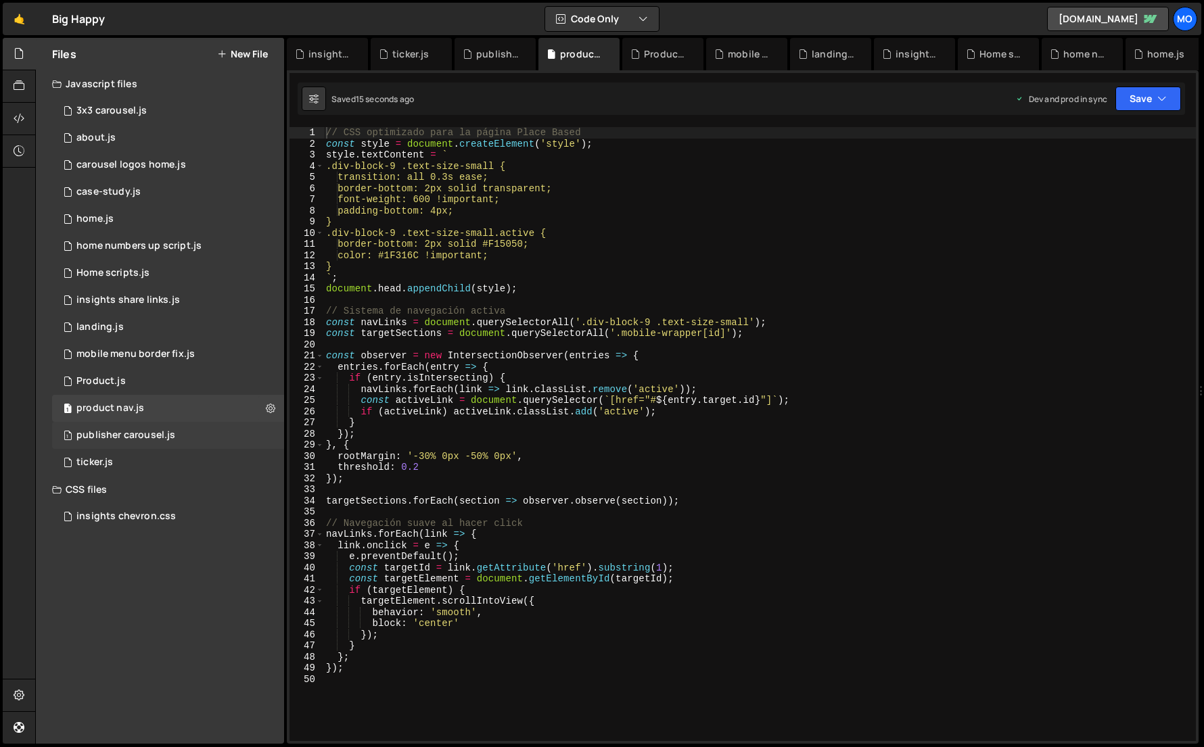
click at [102, 427] on div "1 publisher carousel.js 0" at bounding box center [168, 435] width 232 height 27
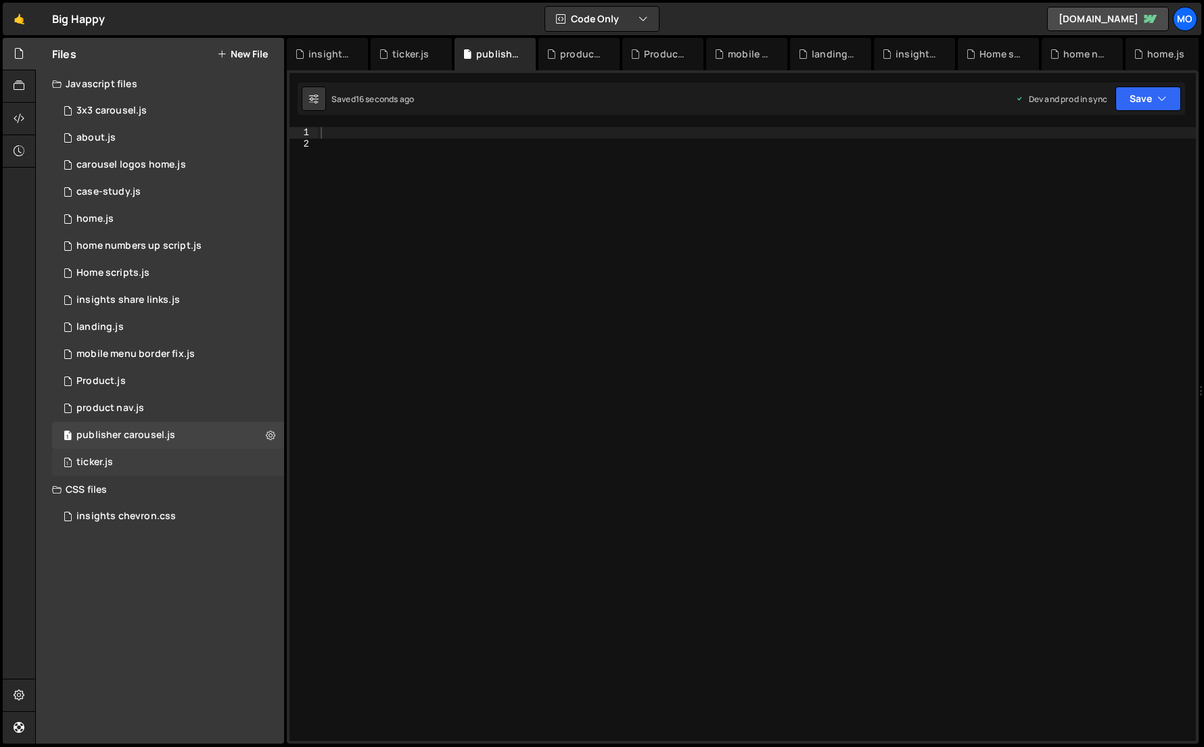
click at [110, 457] on div "ticker.js" at bounding box center [94, 463] width 37 height 12
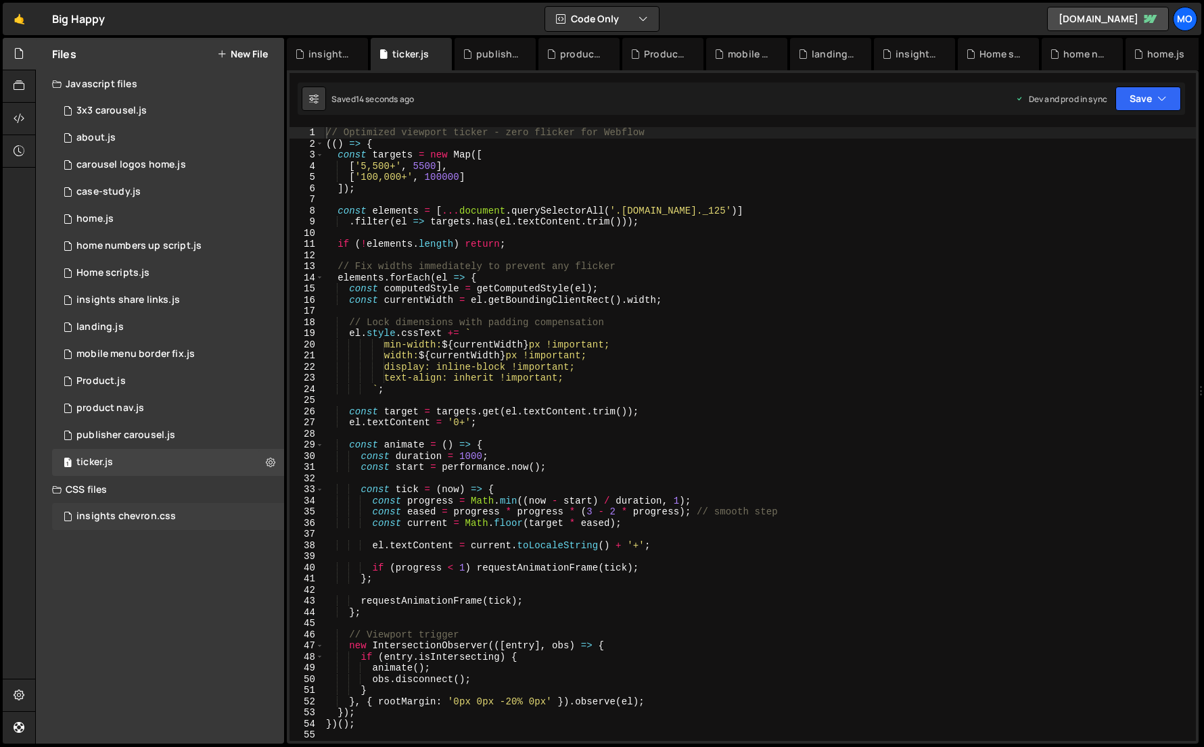
click at [103, 511] on div "insights chevron.css" at bounding box center [125, 517] width 99 height 12
